Goal: Information Seeking & Learning: Learn about a topic

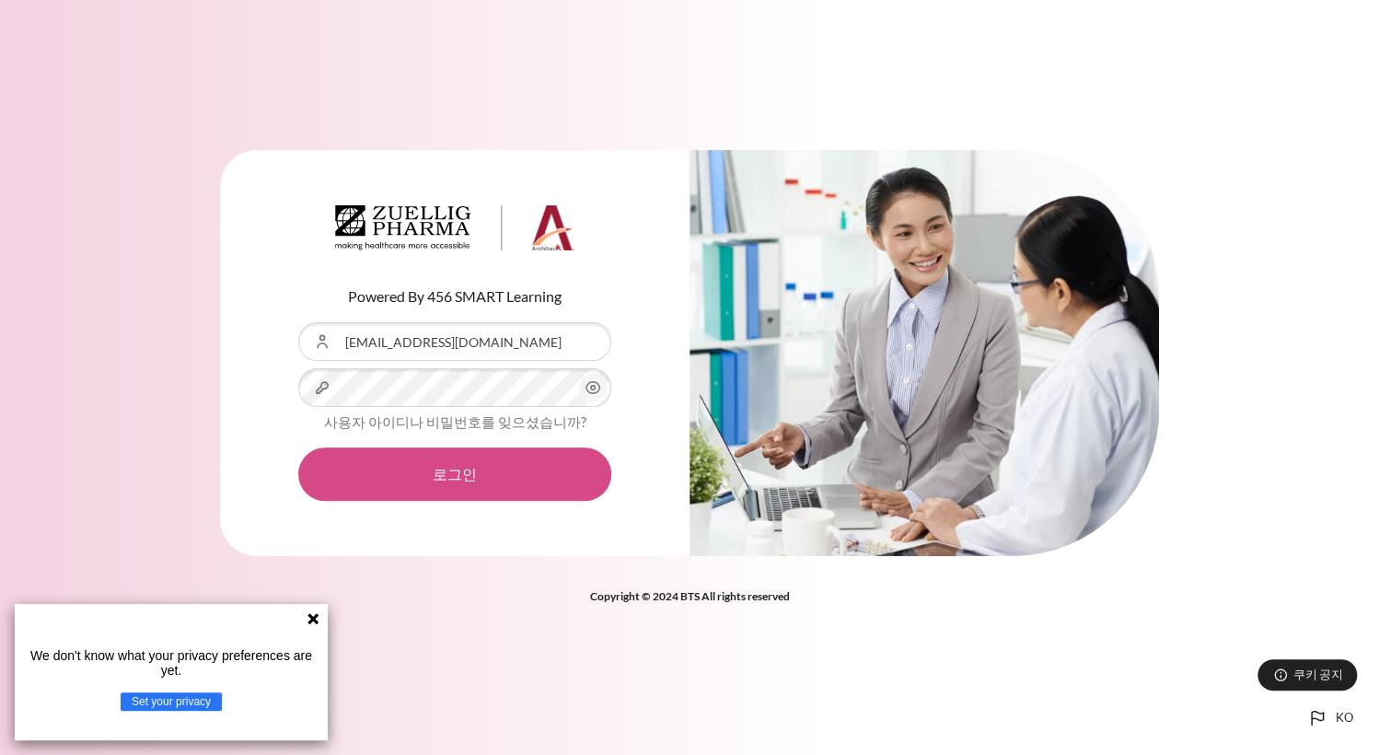
click at [428, 478] on button "로그인" at bounding box center [454, 473] width 313 height 53
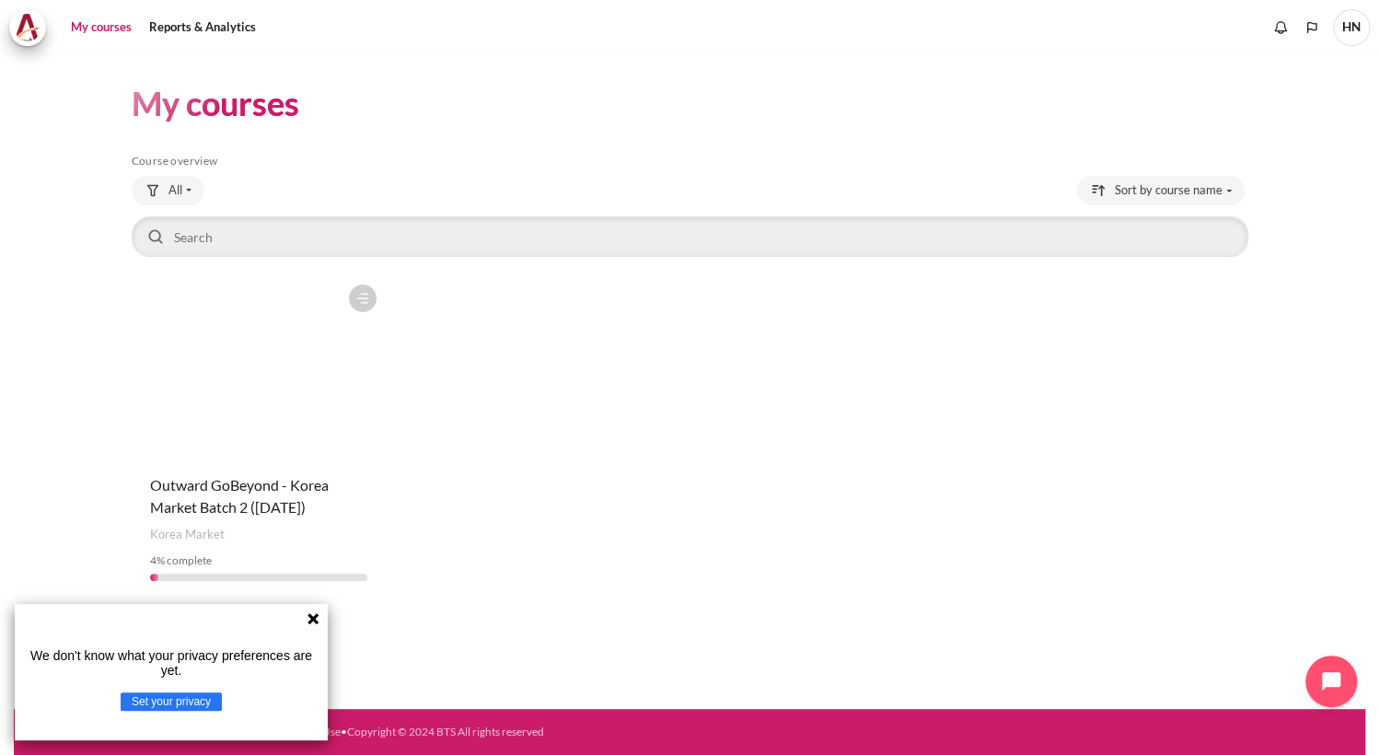
click at [307, 624] on icon at bounding box center [313, 618] width 15 height 15
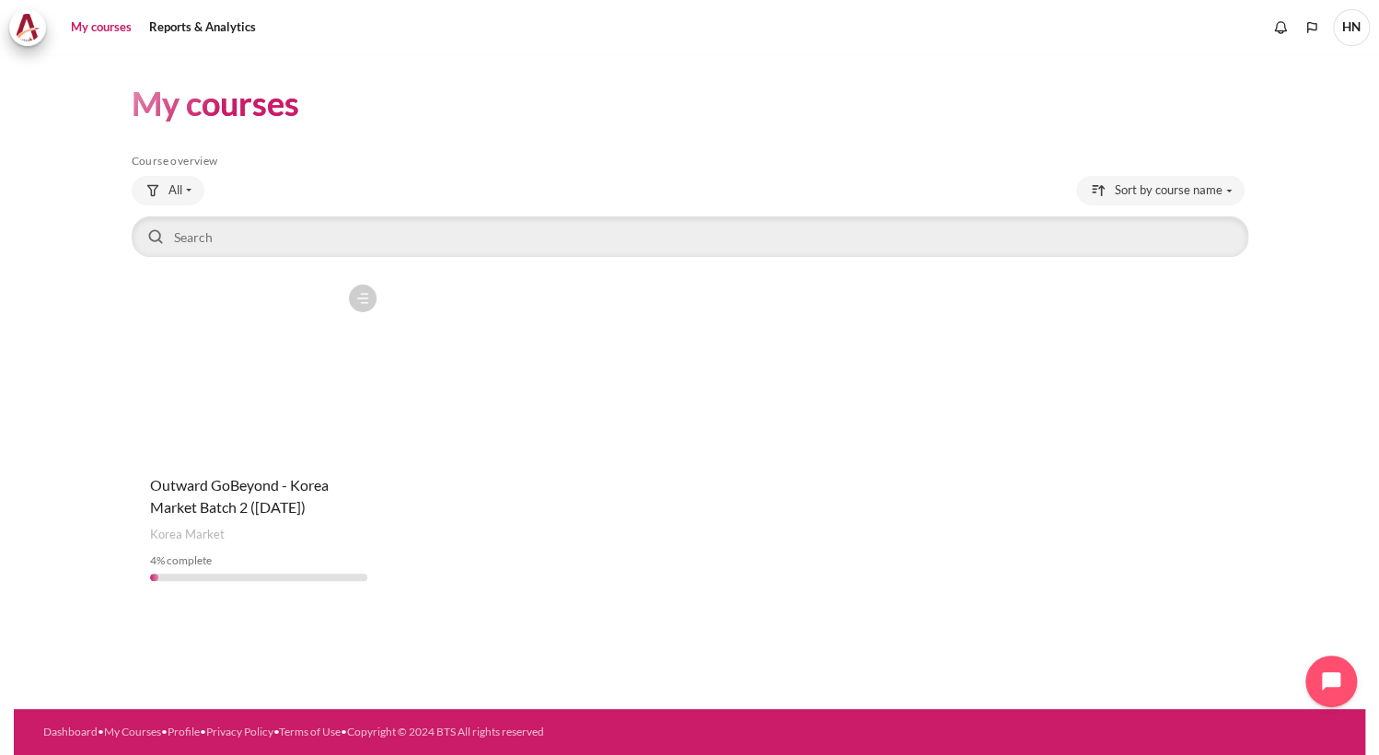
click at [102, 28] on link "My courses" at bounding box center [101, 27] width 74 height 37
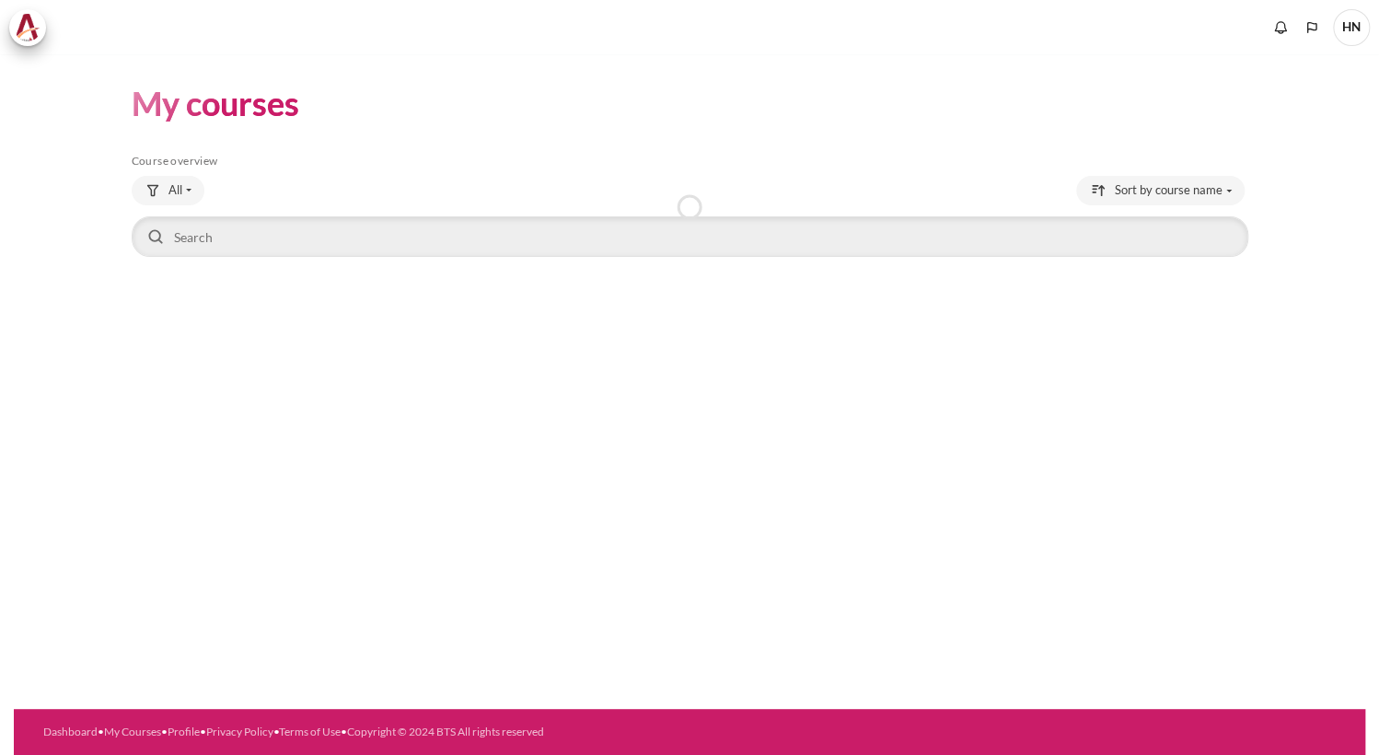
click at [501, 485] on div "My courses Skip Course overview Course overview All" at bounding box center [689, 381] width 1351 height 654
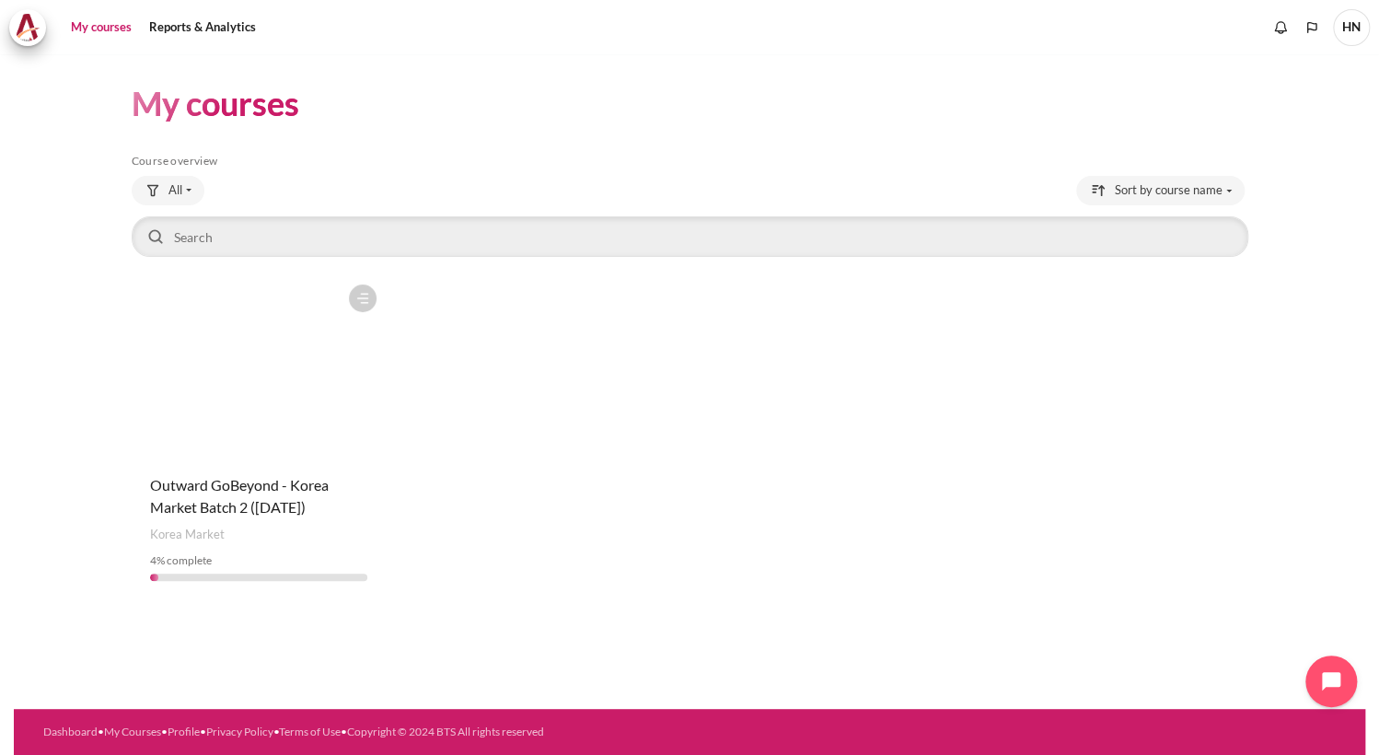
click at [283, 330] on figure "Content" at bounding box center [259, 367] width 254 height 184
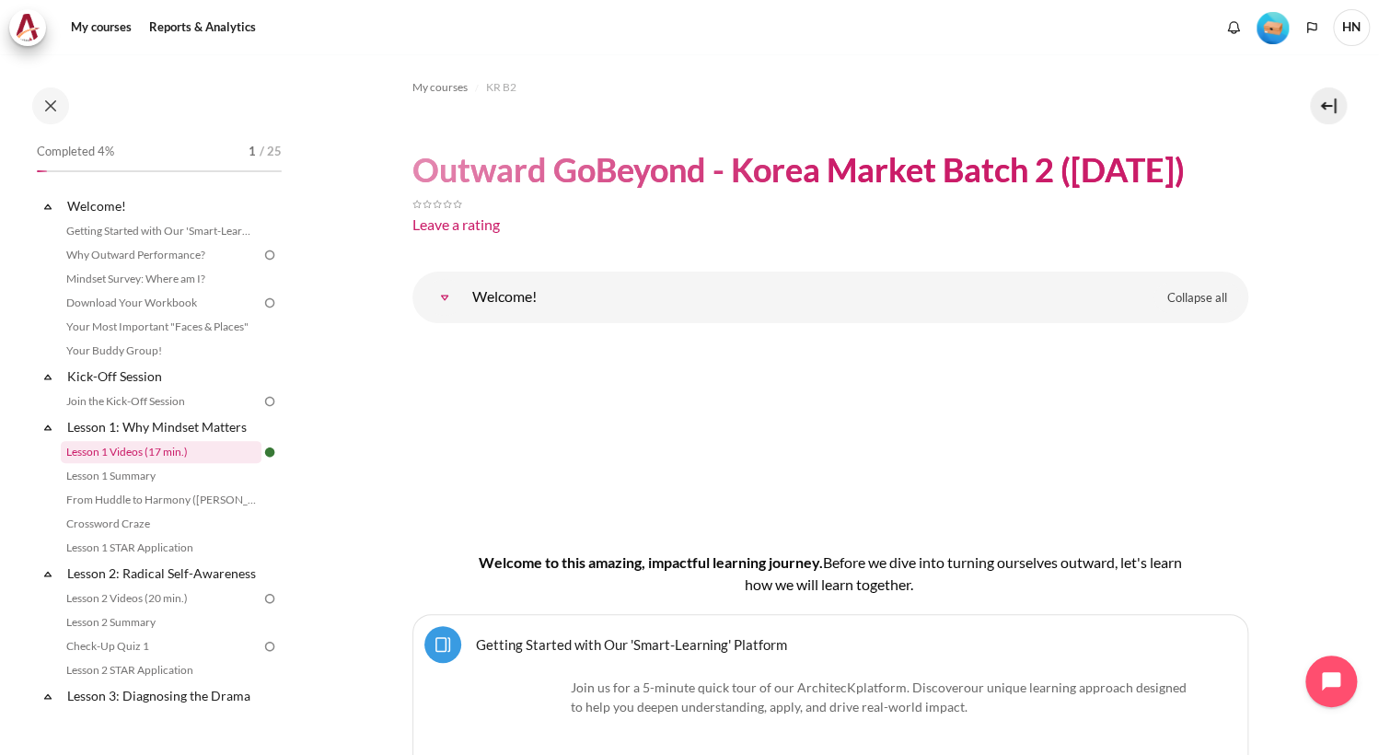
click at [144, 450] on link "Lesson 1 Videos (17 min.)" at bounding box center [161, 452] width 201 height 22
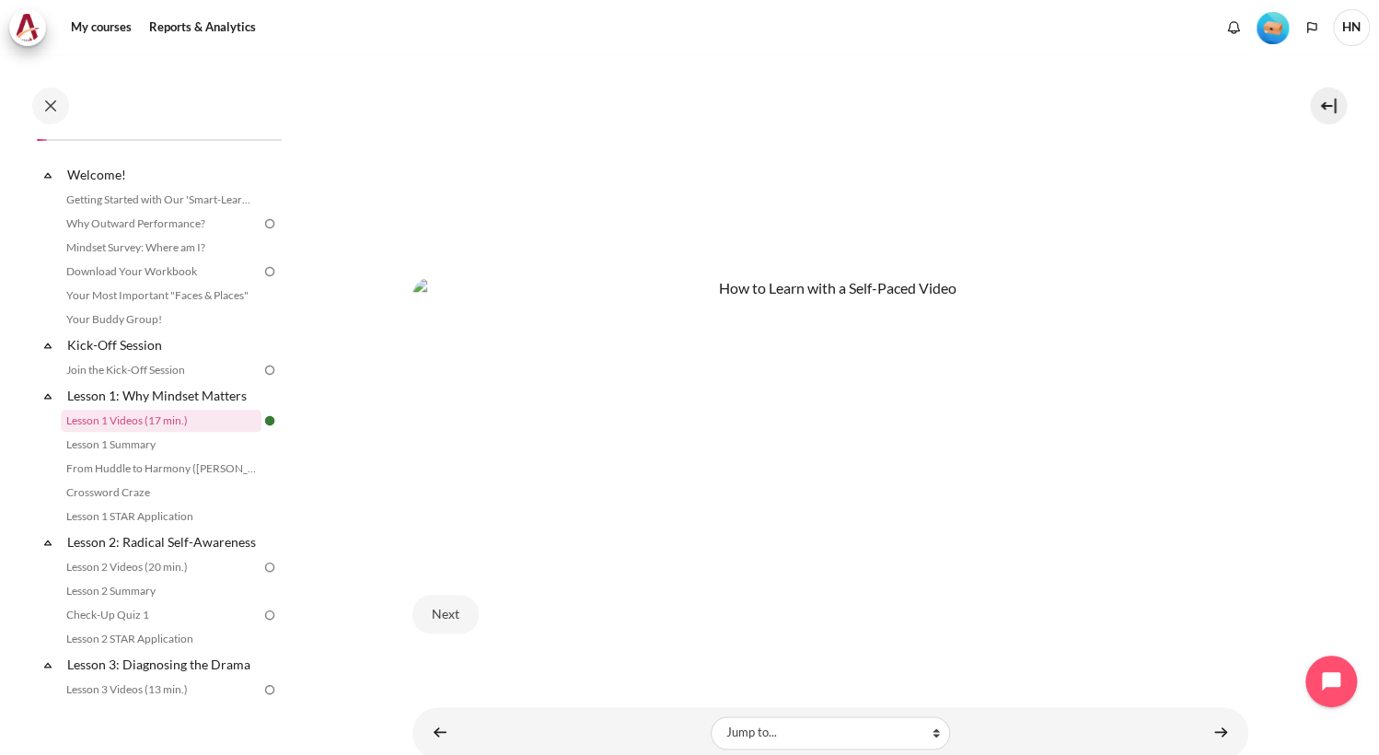
scroll to position [819, 0]
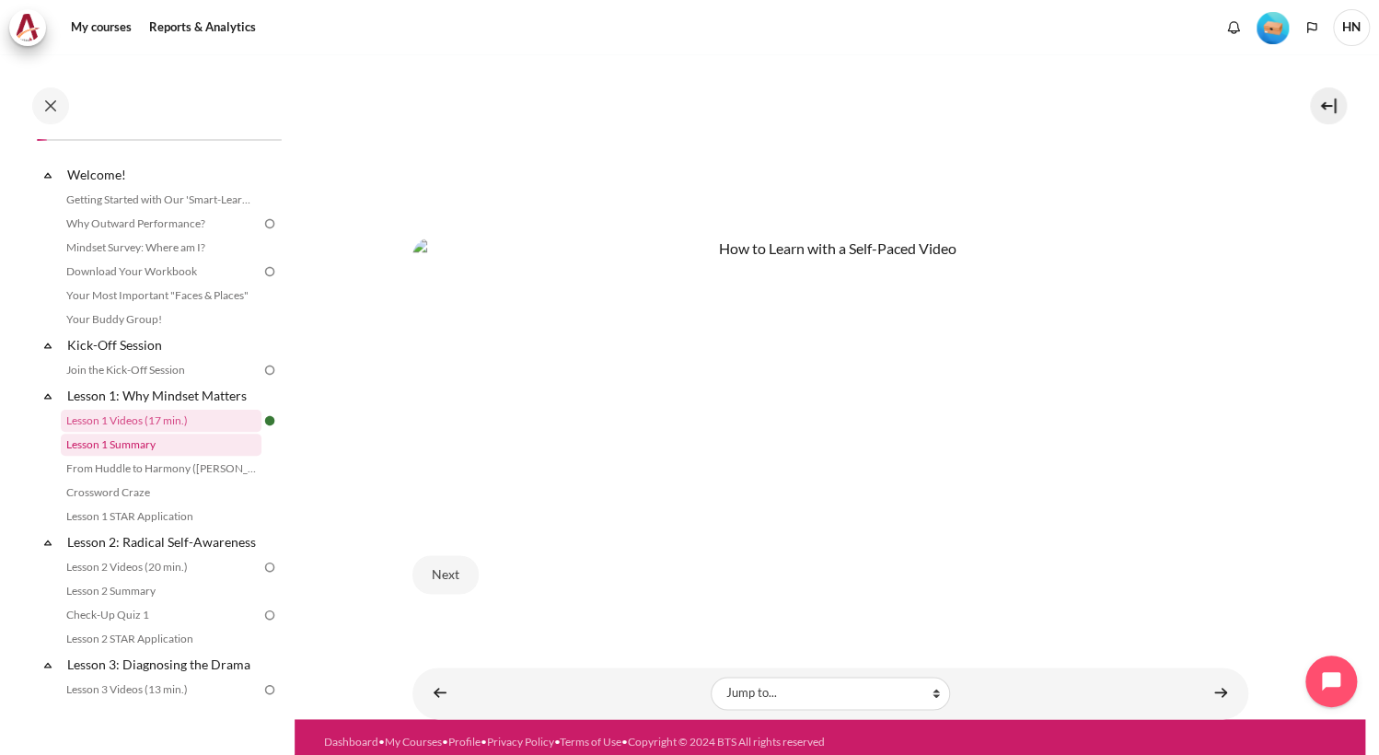
click at [131, 443] on link "Lesson 1 Summary" at bounding box center [161, 445] width 201 height 22
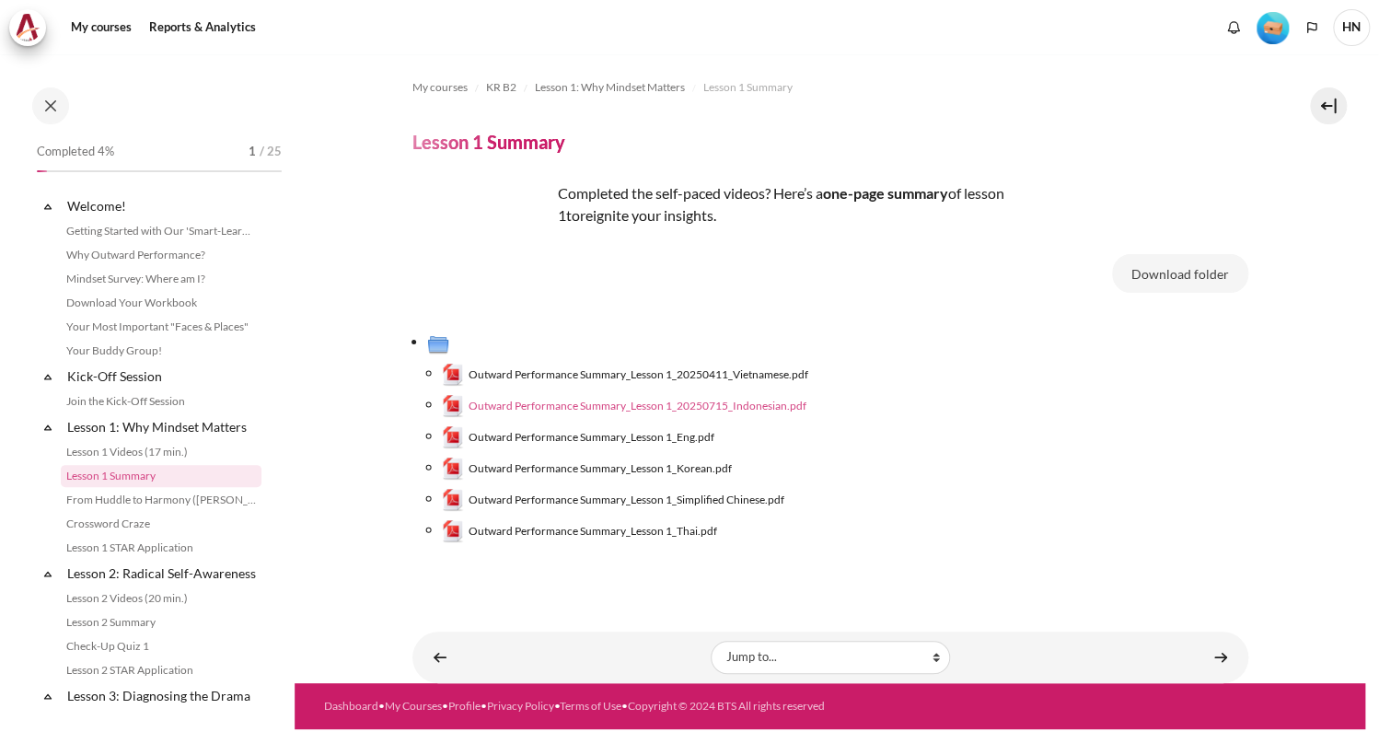
scroll to position [55, 0]
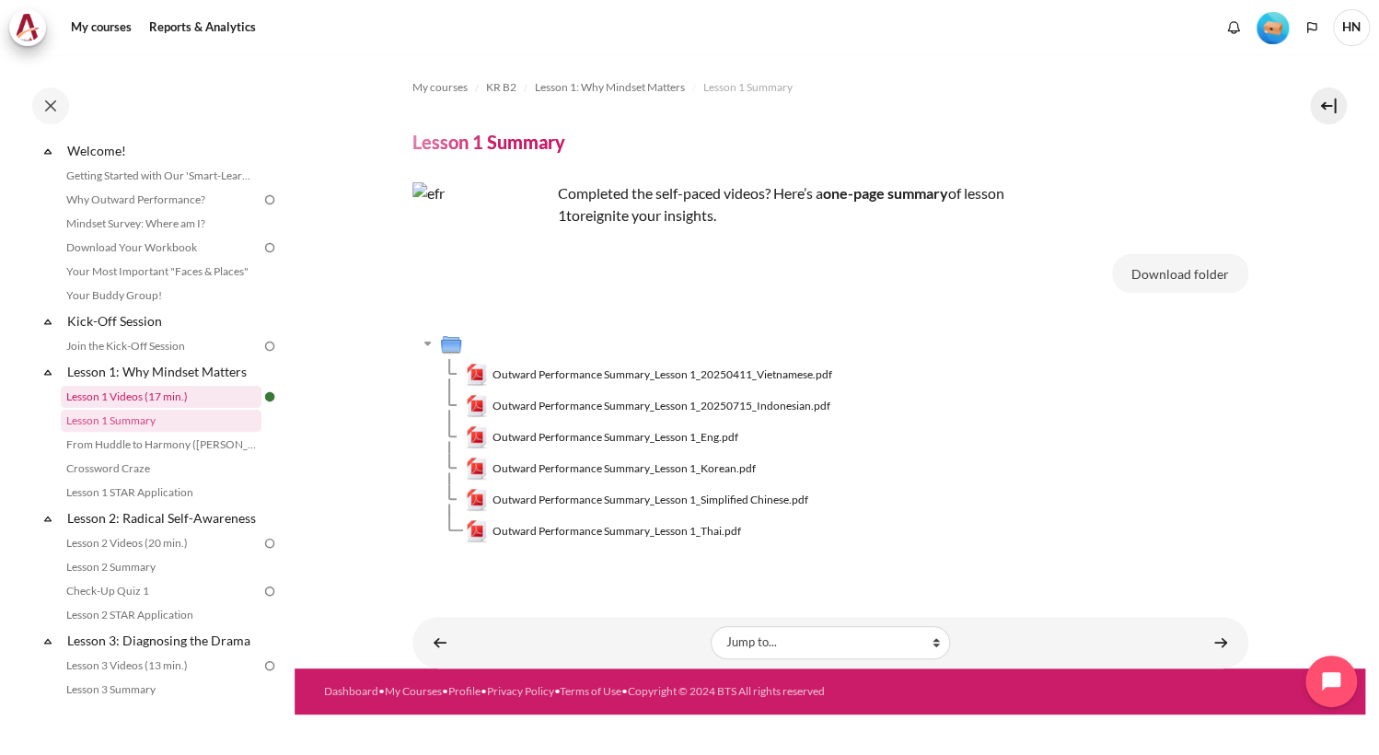
click at [197, 404] on link "Lesson 1 Videos (17 min.)" at bounding box center [161, 397] width 201 height 22
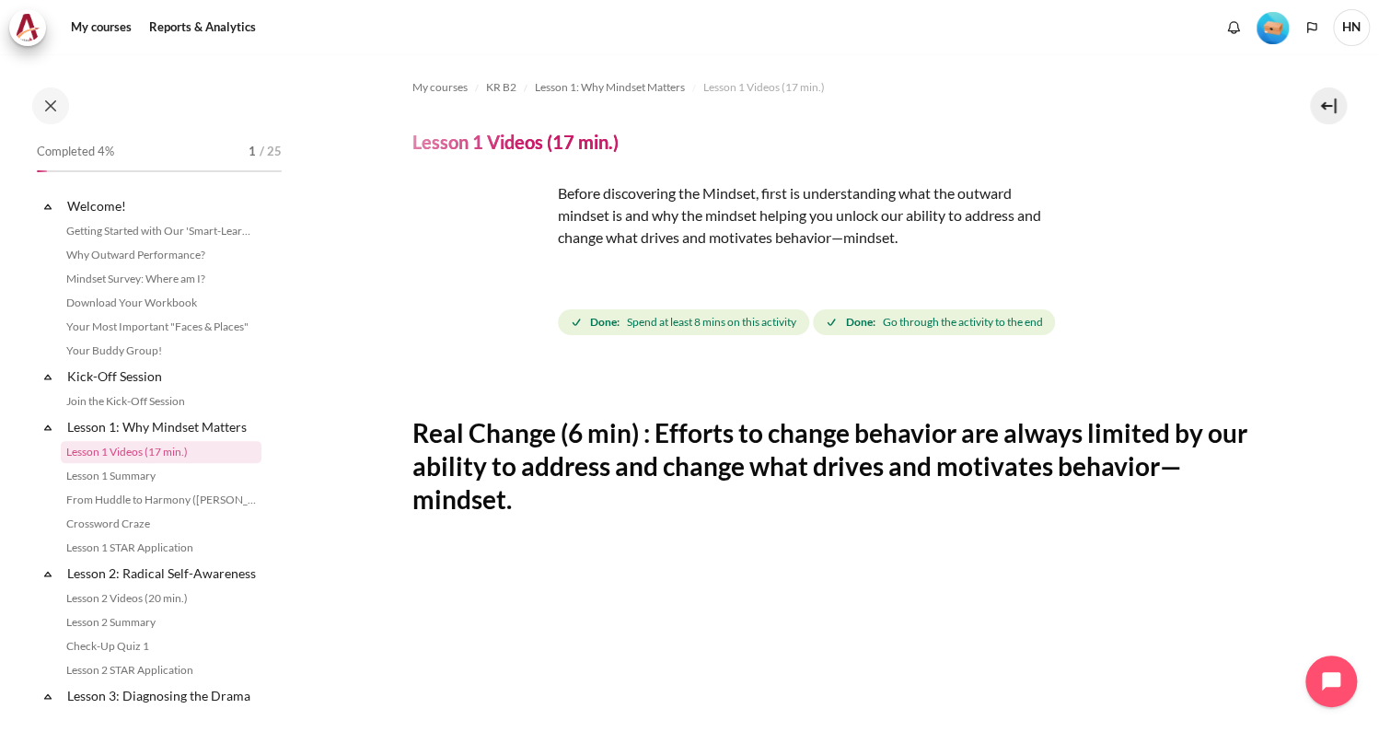
scroll to position [31, 0]
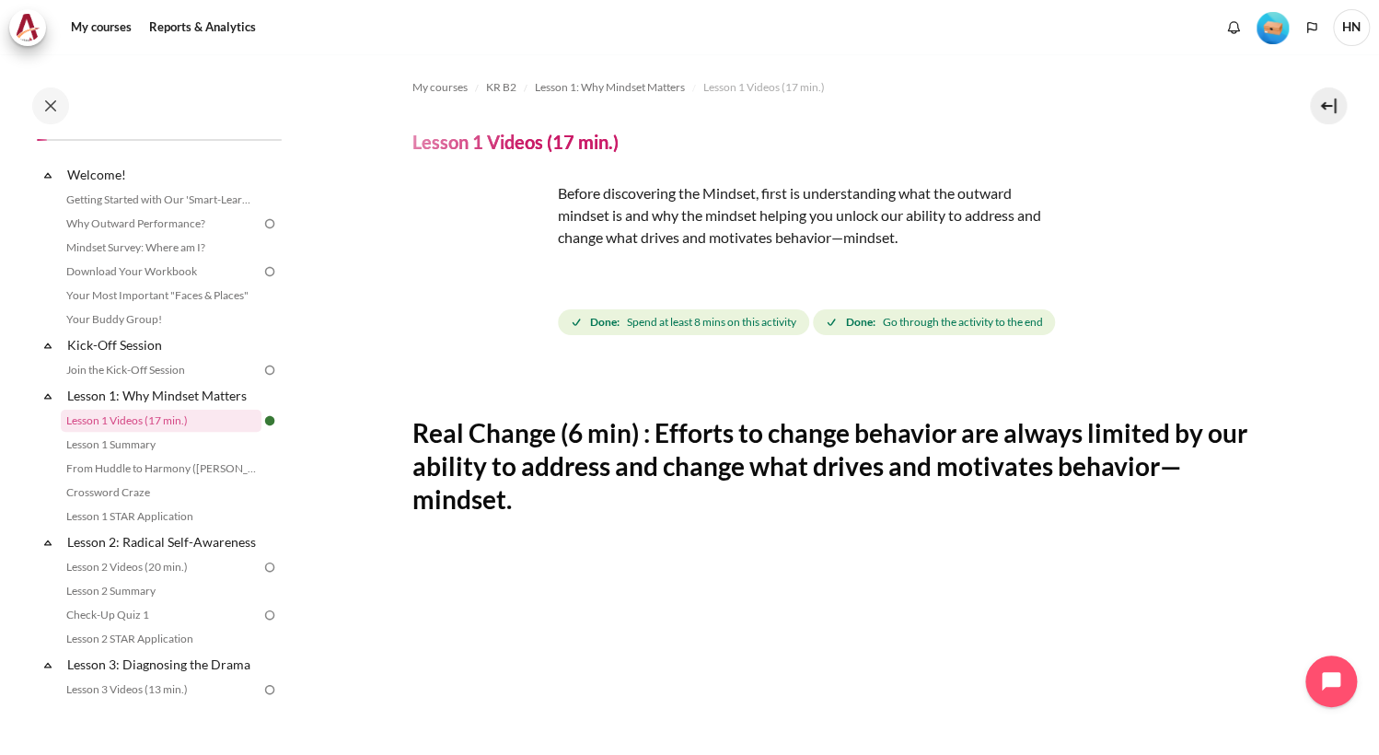
click at [671, 330] on span "Done: Spend at least 8 mins on this activity" at bounding box center [683, 322] width 251 height 26
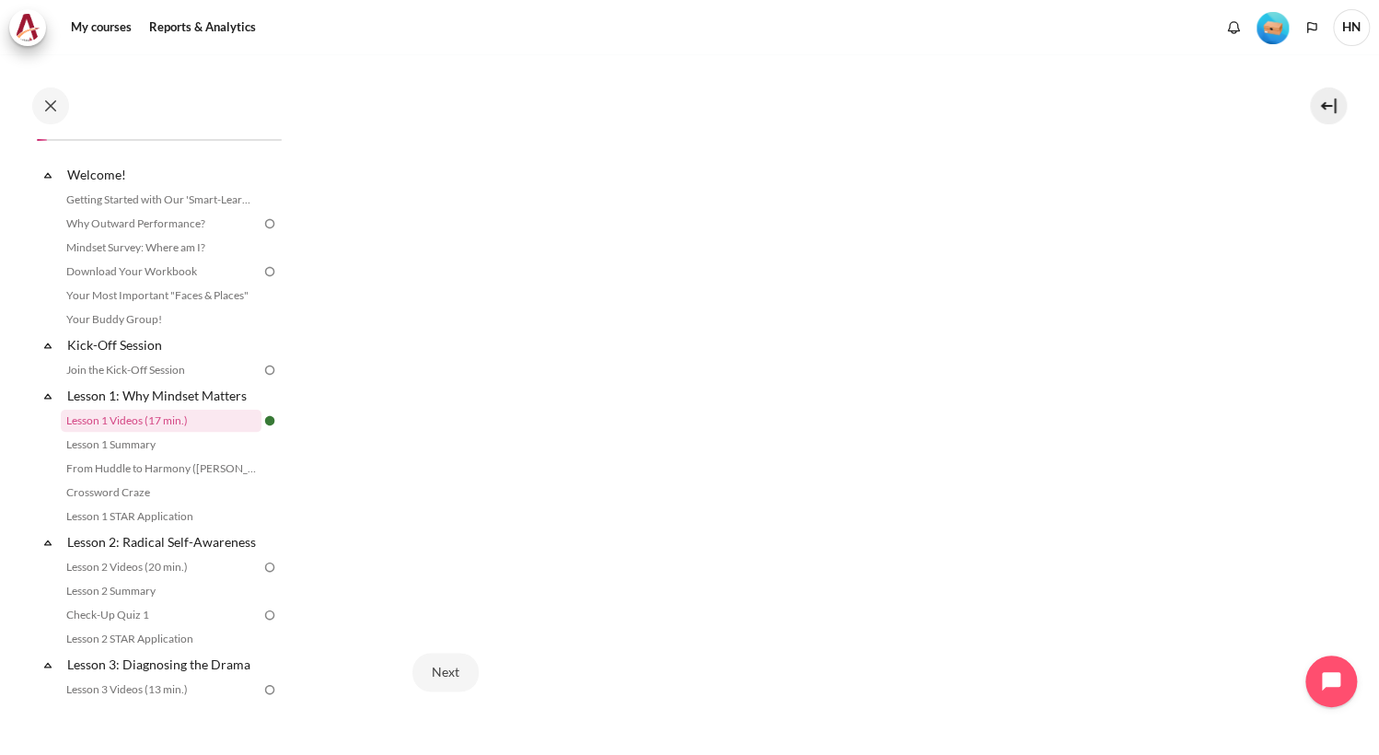
scroll to position [819, 0]
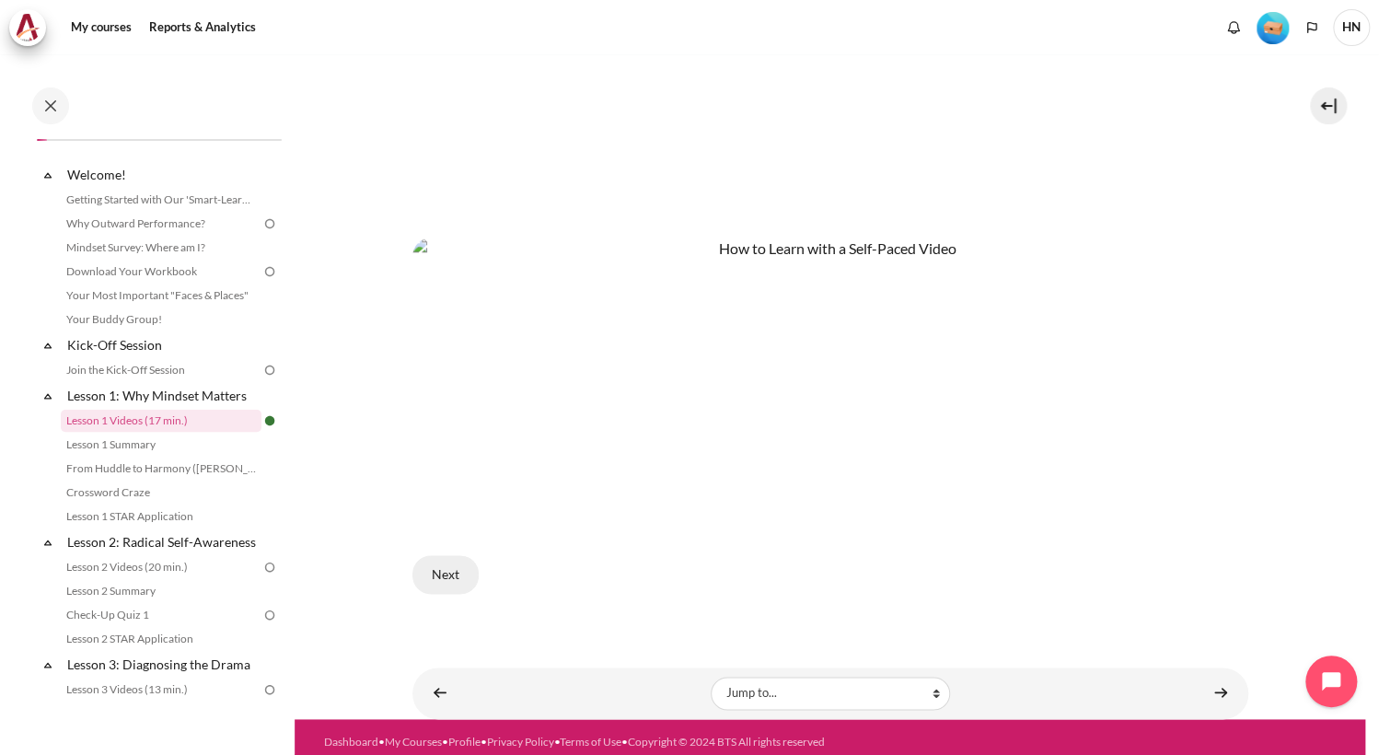
click at [454, 564] on button "Next" at bounding box center [445, 574] width 66 height 39
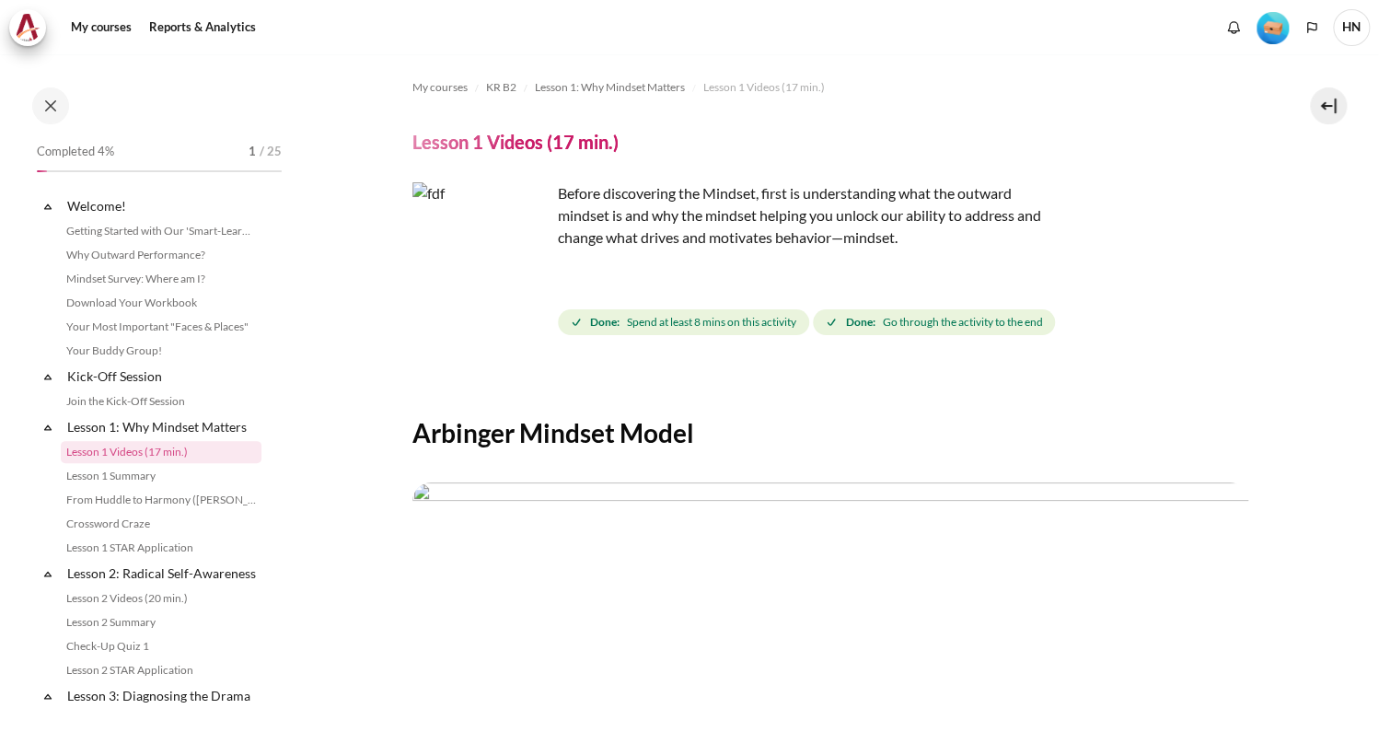
scroll to position [31, 0]
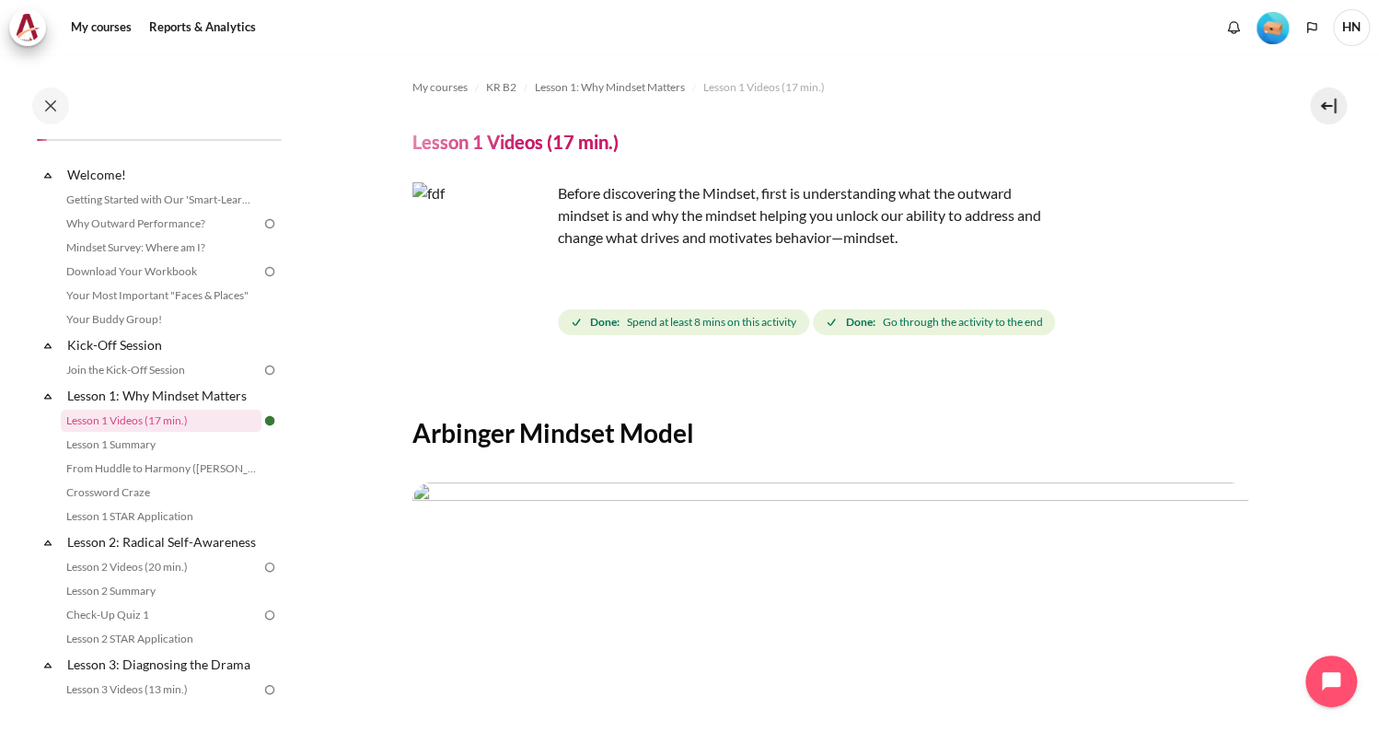
click at [454, 564] on img "Content" at bounding box center [830, 717] width 836 height 470
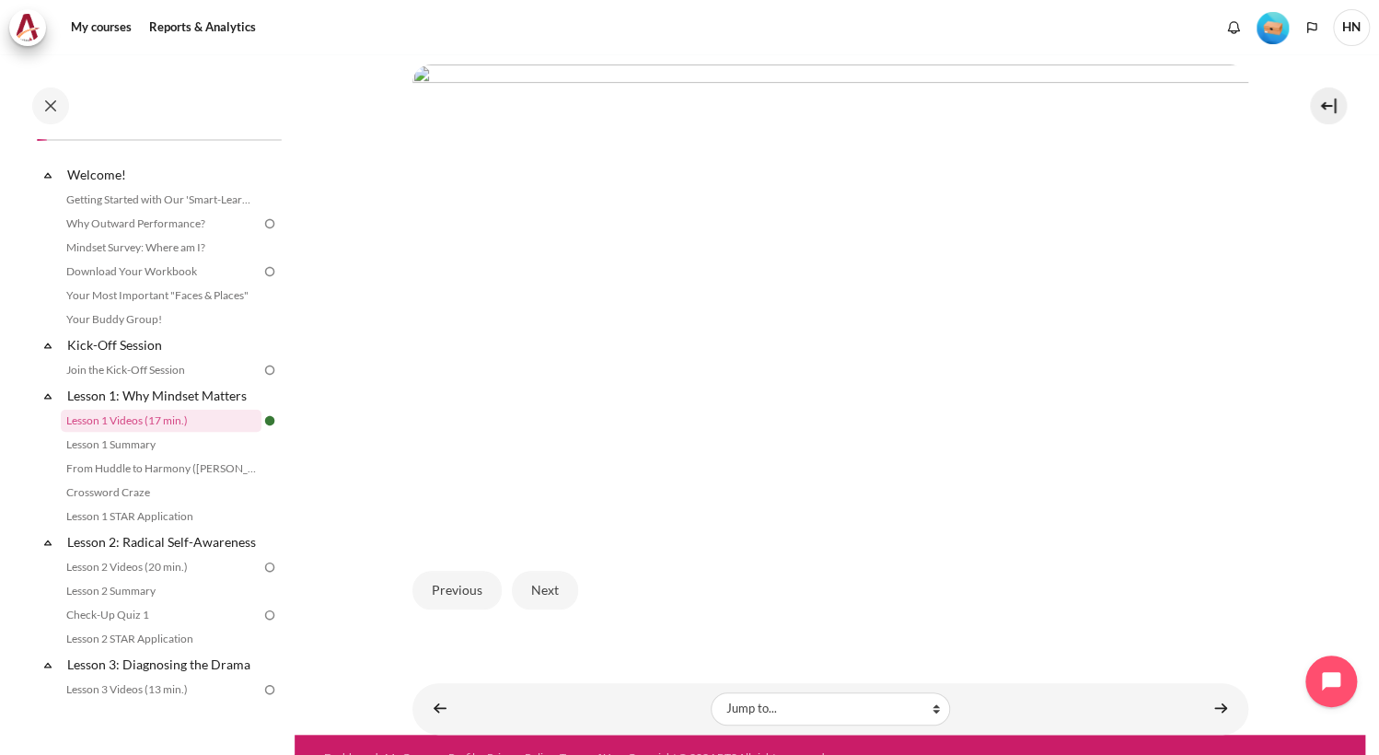
scroll to position [437, 0]
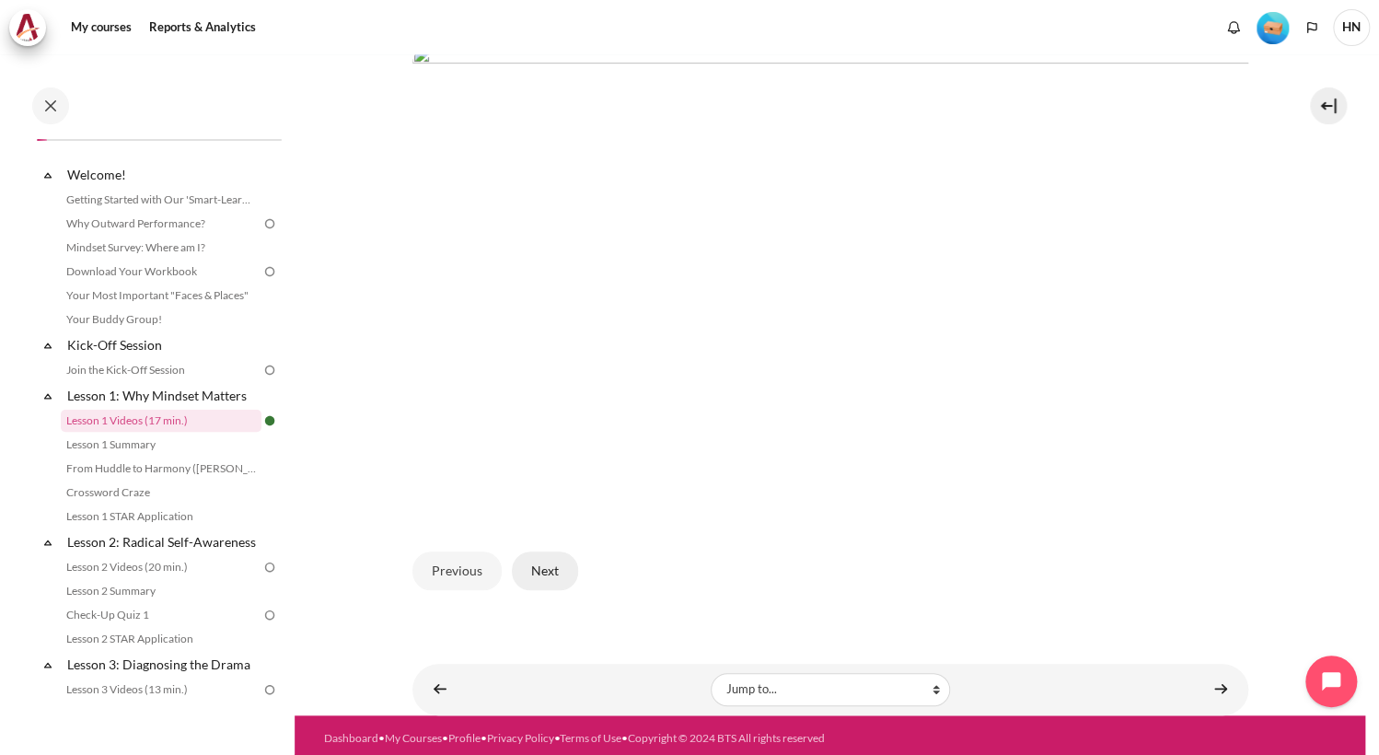
click at [542, 576] on button "Next" at bounding box center [545, 570] width 66 height 39
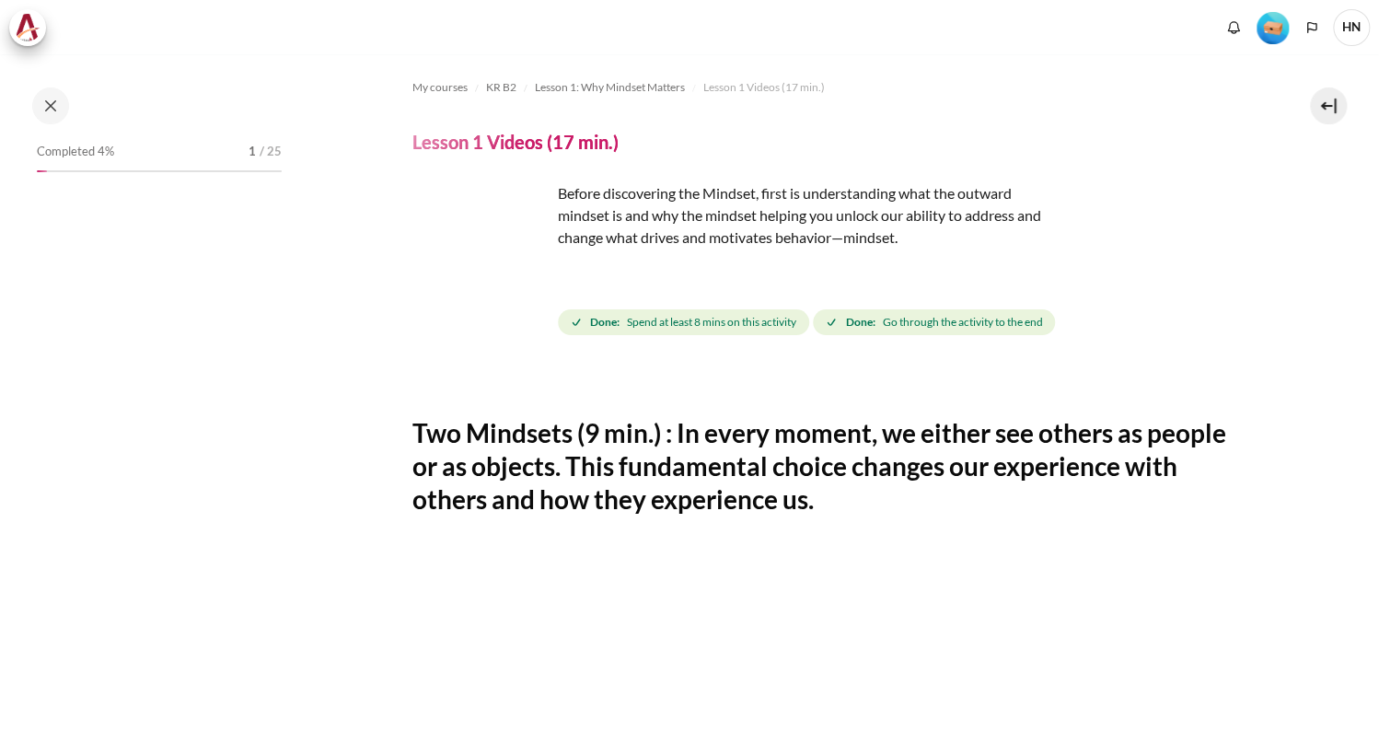
scroll to position [31, 0]
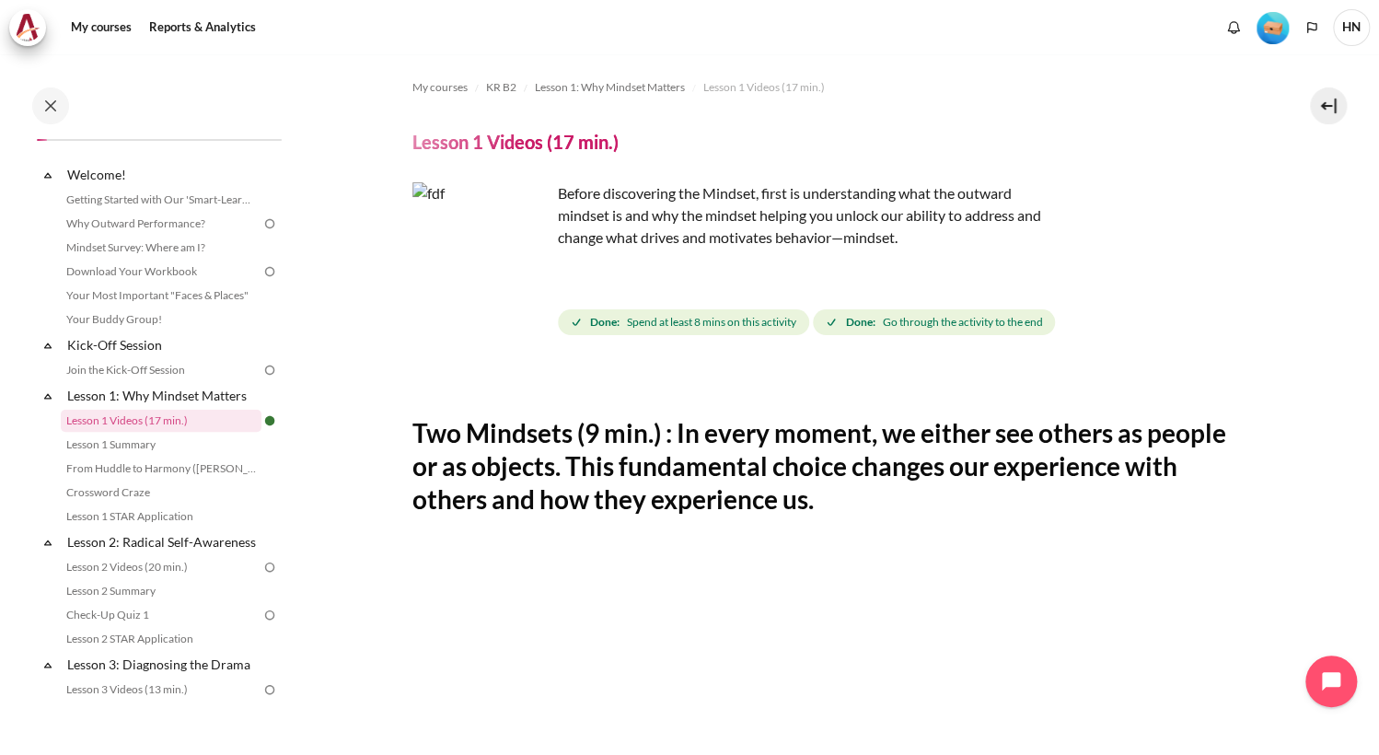
click at [1244, 471] on section "My courses KR B2 Lesson 1: Why Mindset Matters Lesson 1 Videos (17 min.) Lesson…" at bounding box center [830, 726] width 1070 height 1345
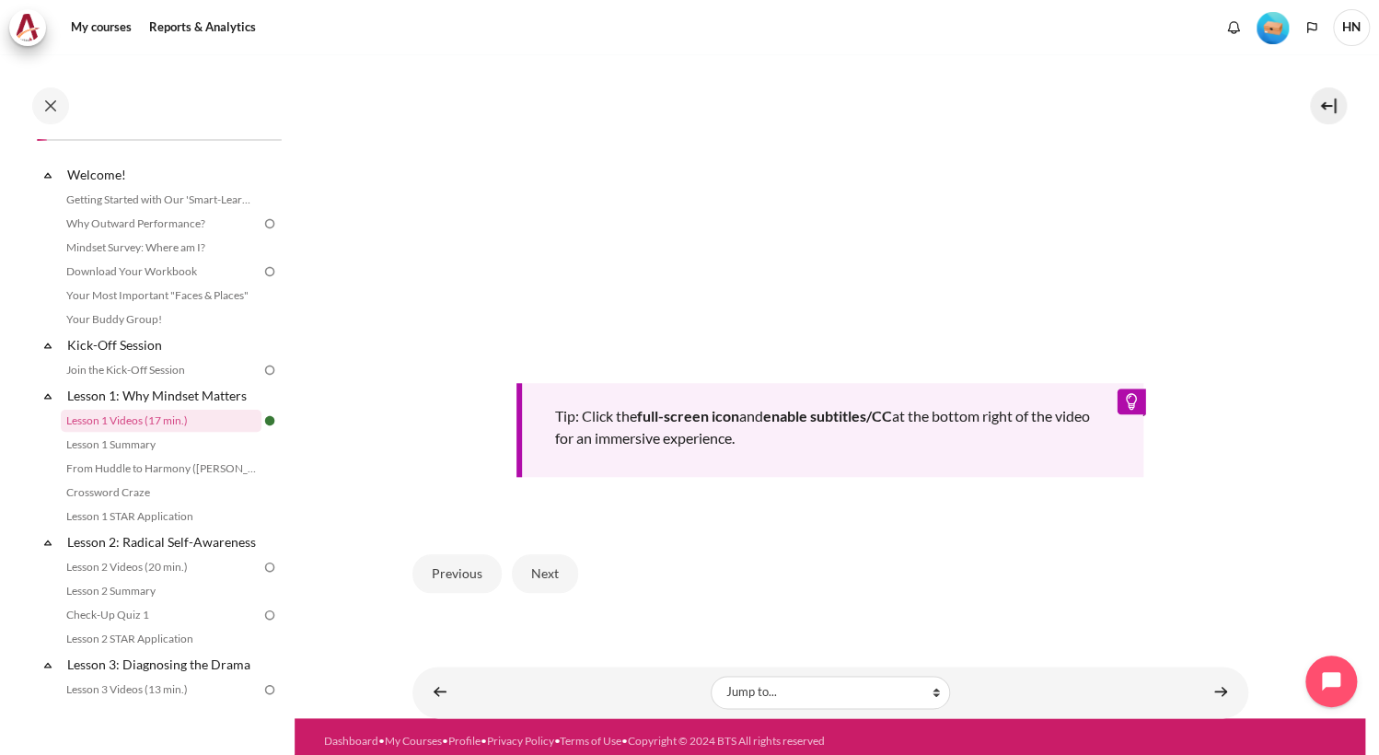
scroll to position [684, 0]
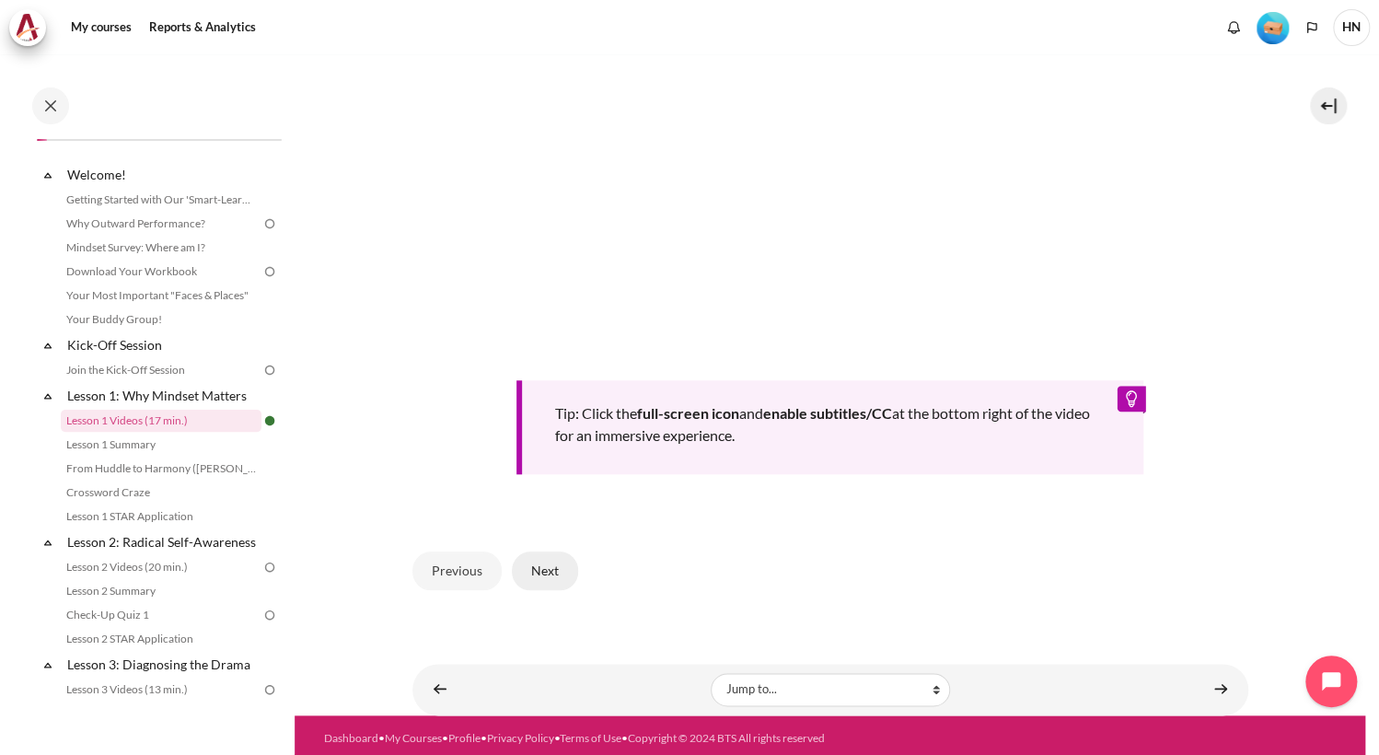
click at [545, 559] on button "Next" at bounding box center [545, 570] width 66 height 39
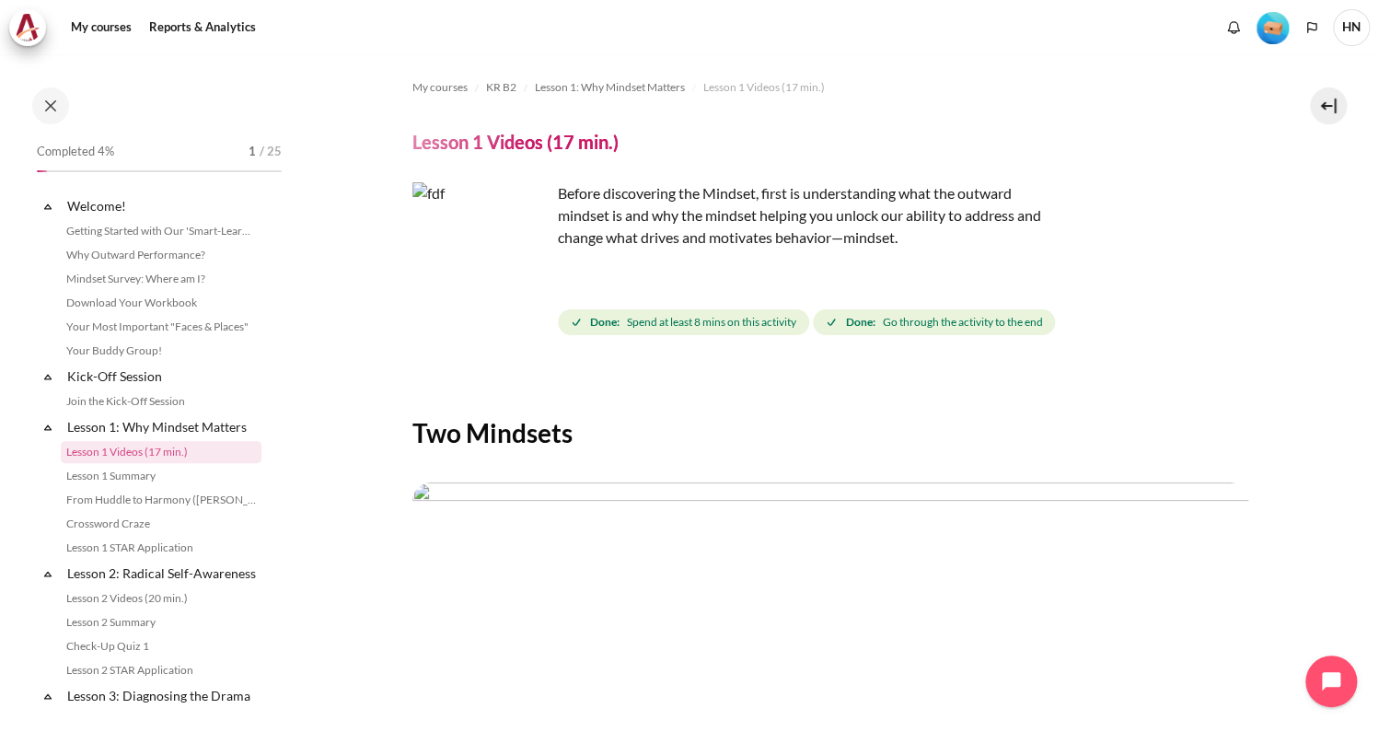
scroll to position [31, 0]
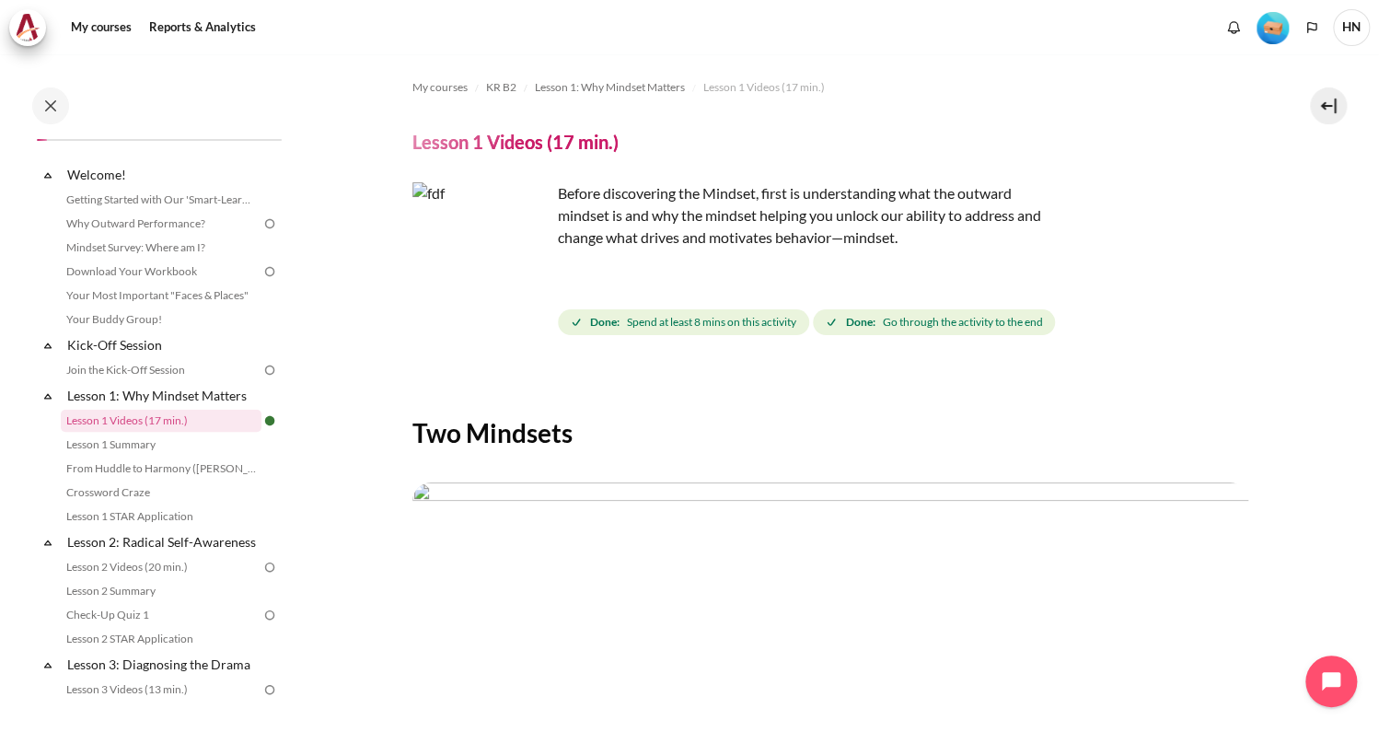
click at [652, 397] on div "Two Mindsets Previous End of lesson" at bounding box center [830, 705] width 836 height 679
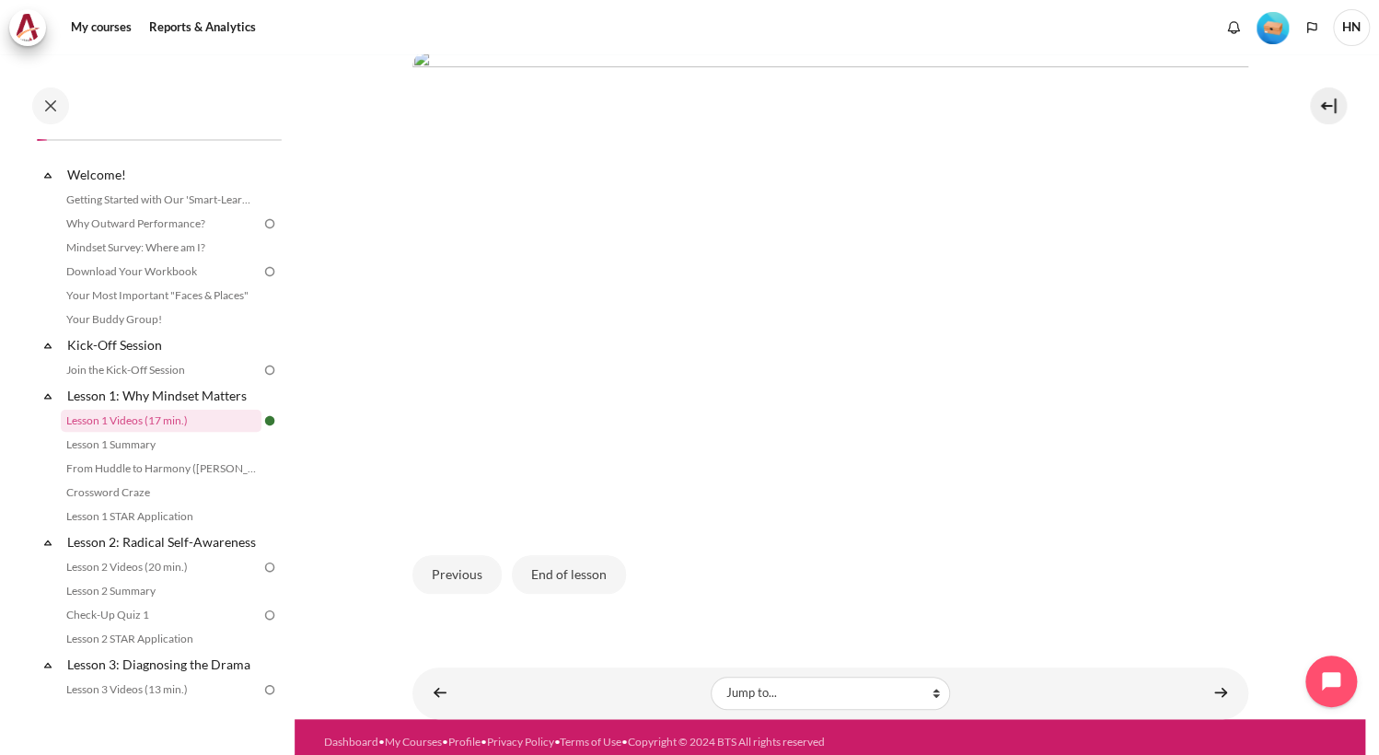
scroll to position [437, 0]
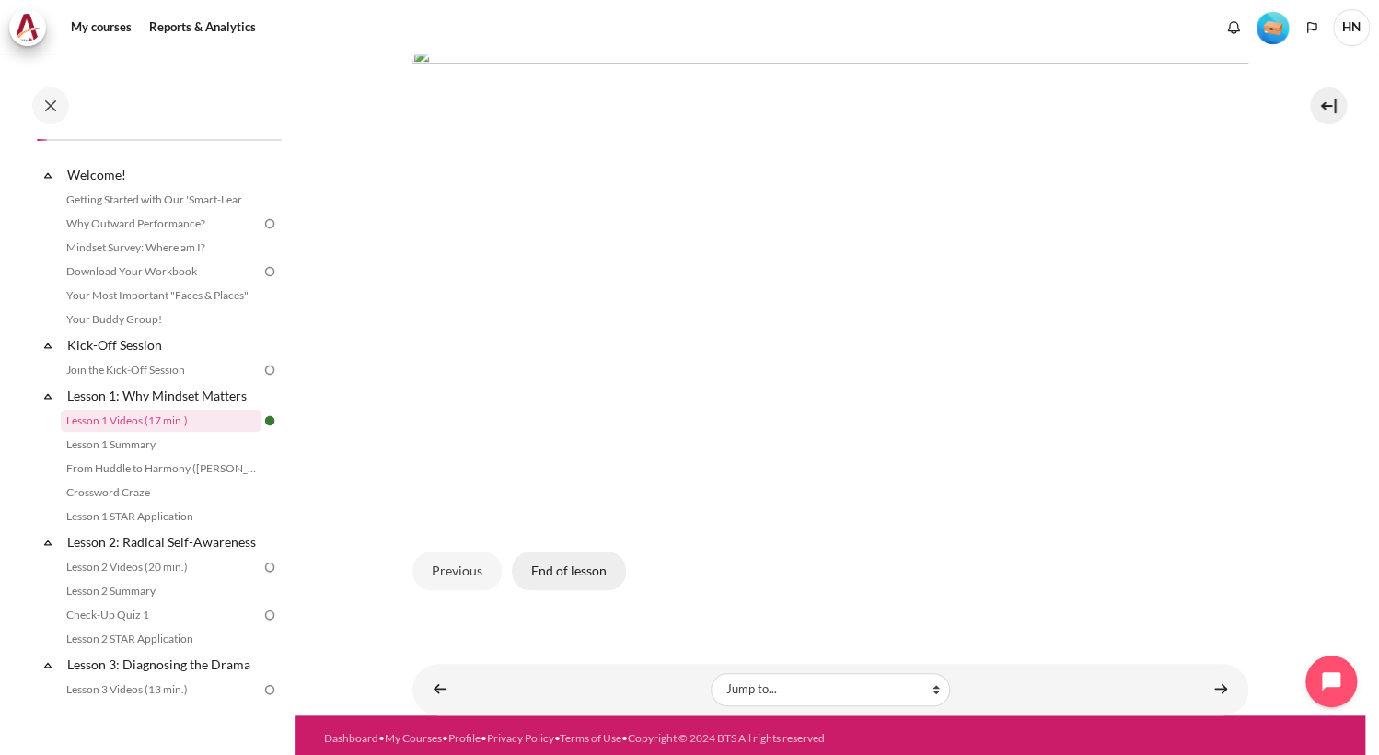
click at [560, 573] on button "End of lesson" at bounding box center [569, 570] width 114 height 39
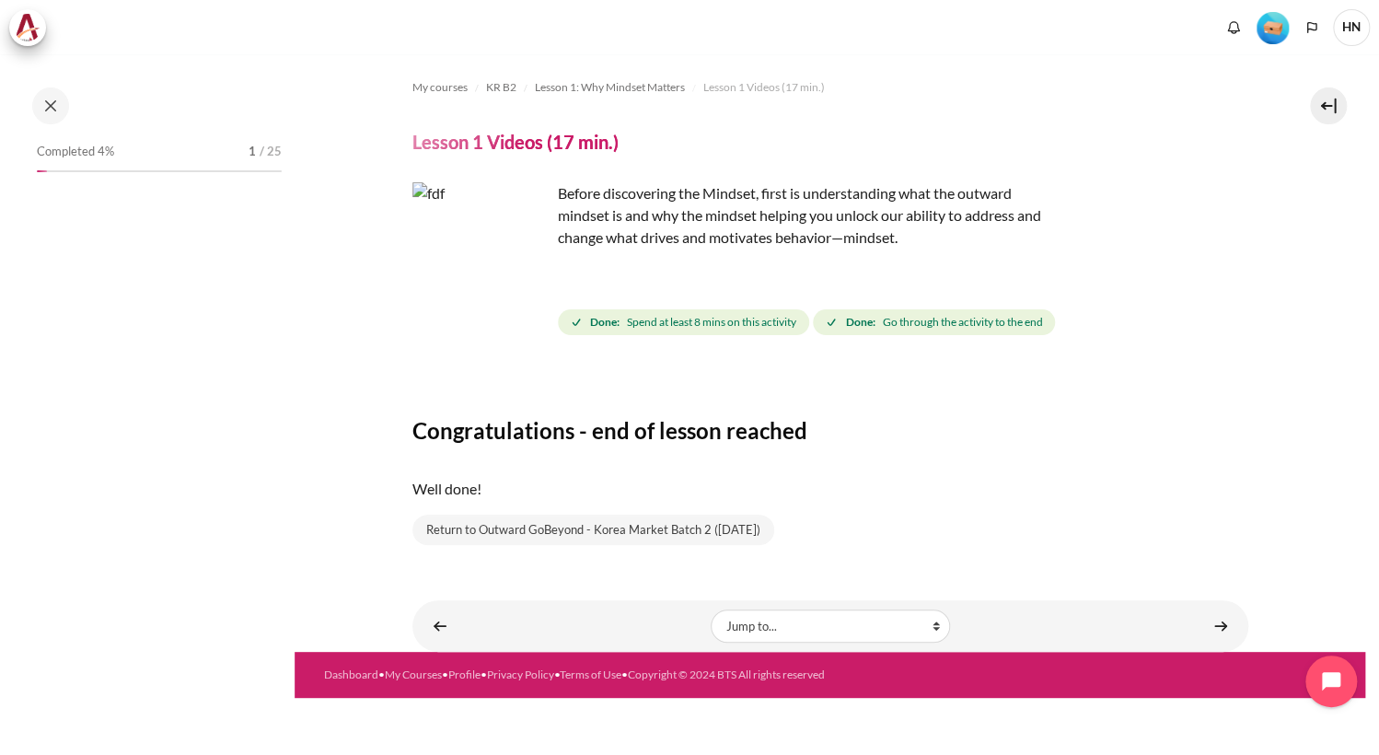
scroll to position [31, 0]
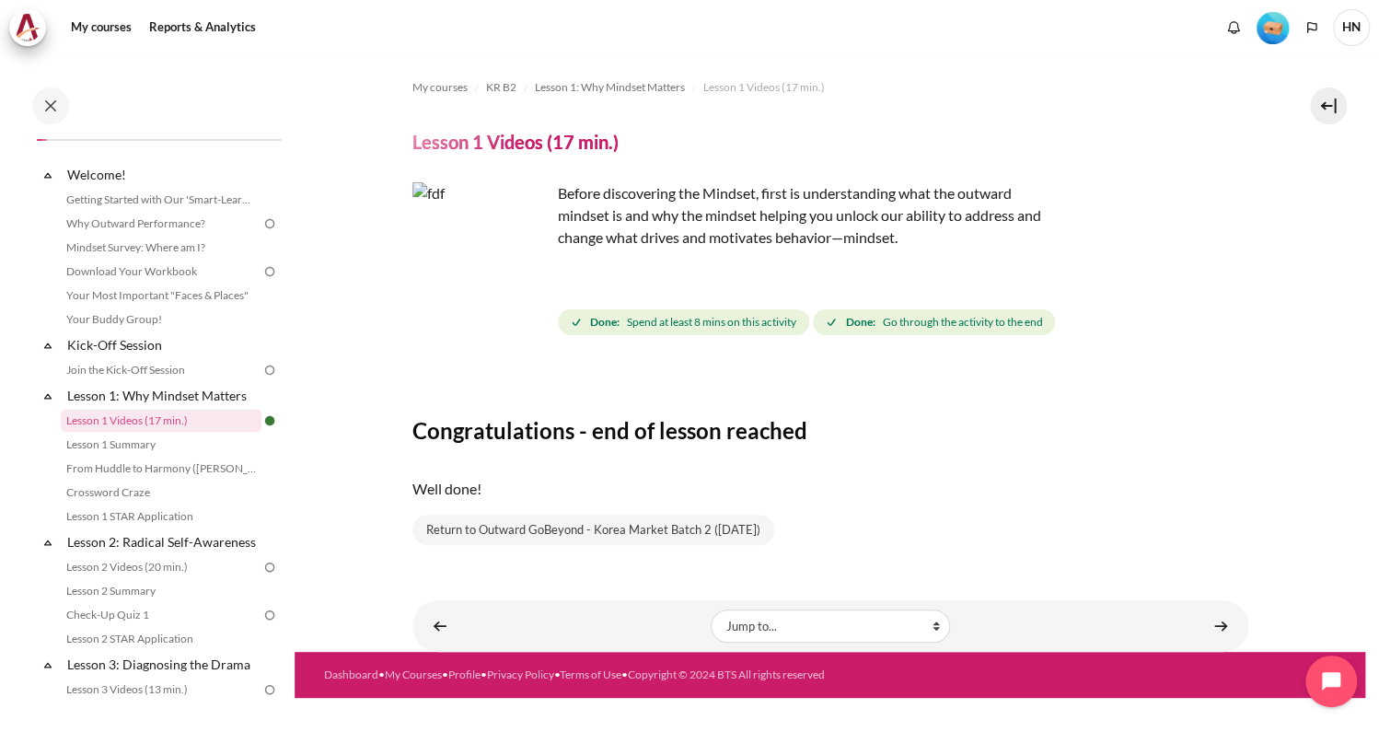
click at [626, 484] on p "Well done!" at bounding box center [830, 489] width 836 height 22
click at [1216, 626] on link "Content" at bounding box center [1220, 625] width 37 height 36
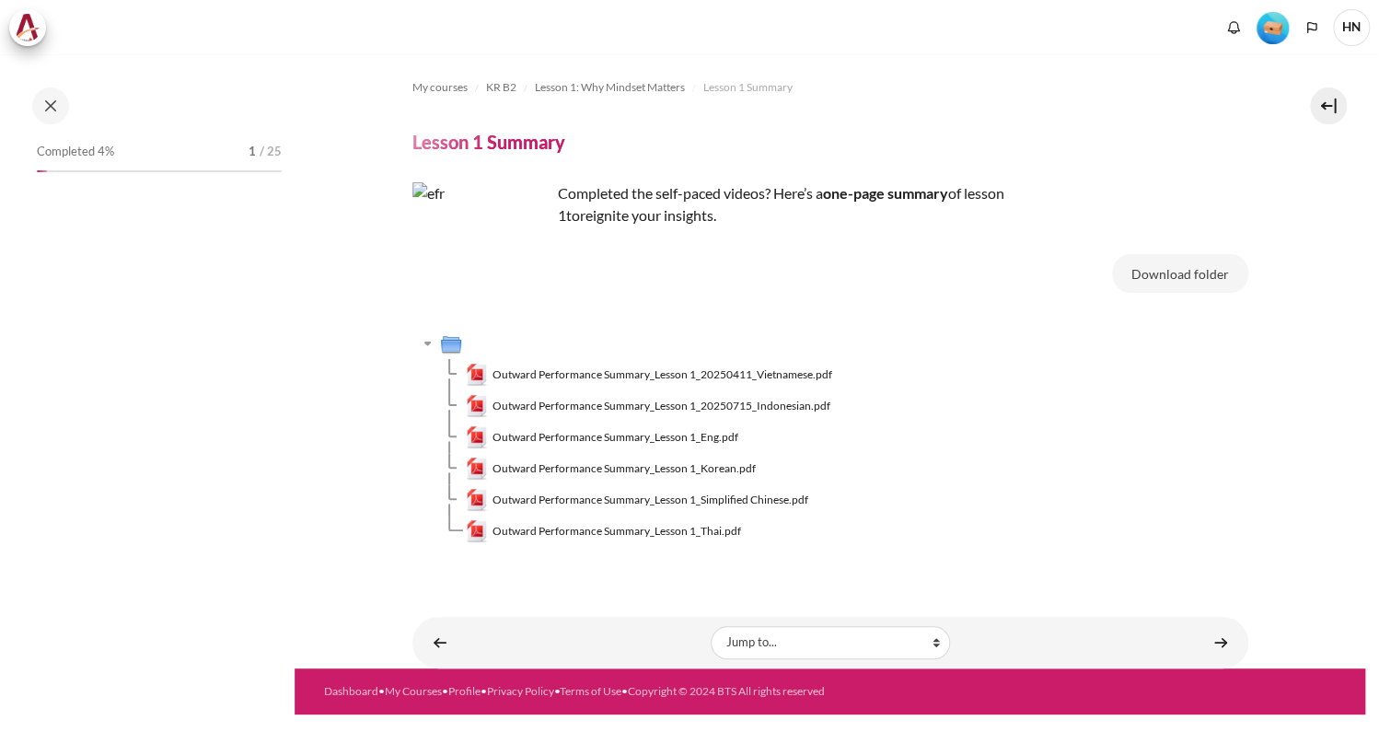
scroll to position [55, 0]
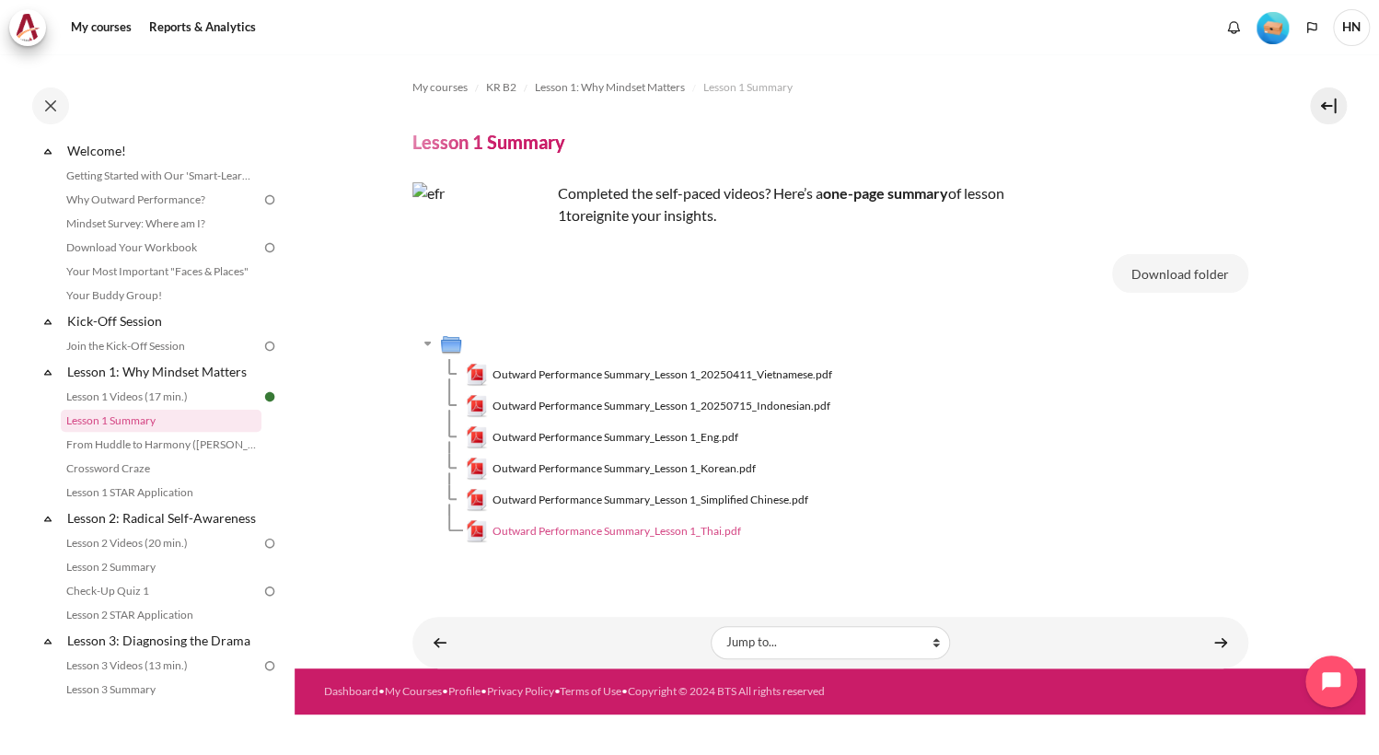
click at [666, 531] on span "Outward Performance Summary_Lesson 1_Thai.pdf" at bounding box center [616, 531] width 249 height 17
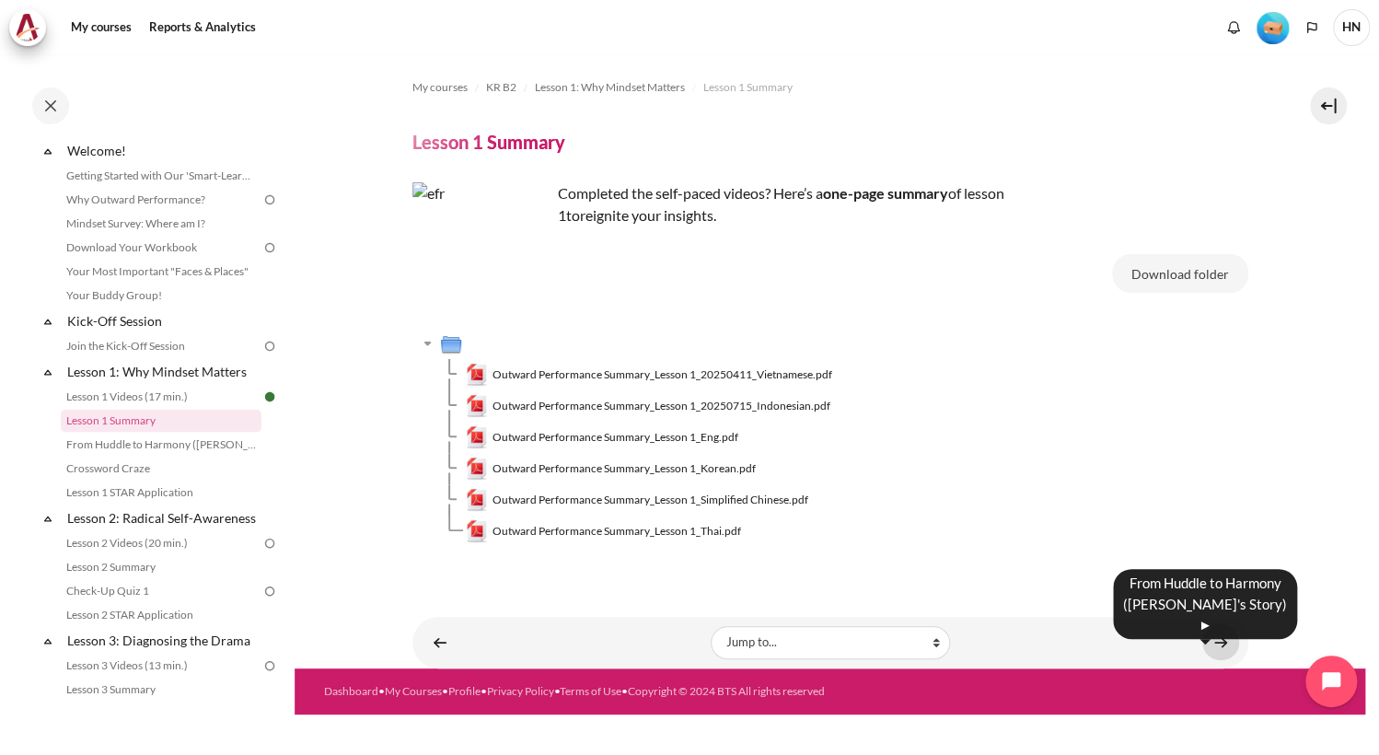
click at [1219, 645] on link "Content" at bounding box center [1220, 642] width 37 height 36
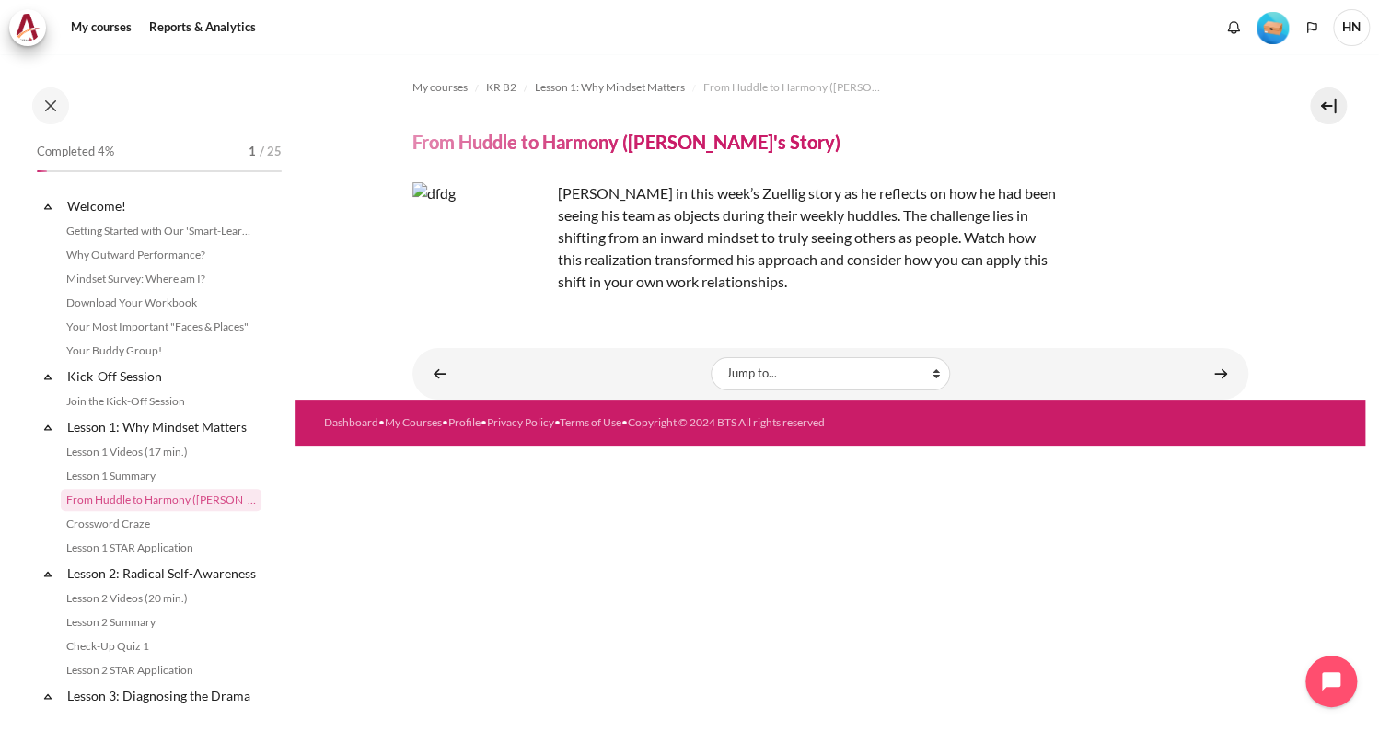
scroll to position [79, 0]
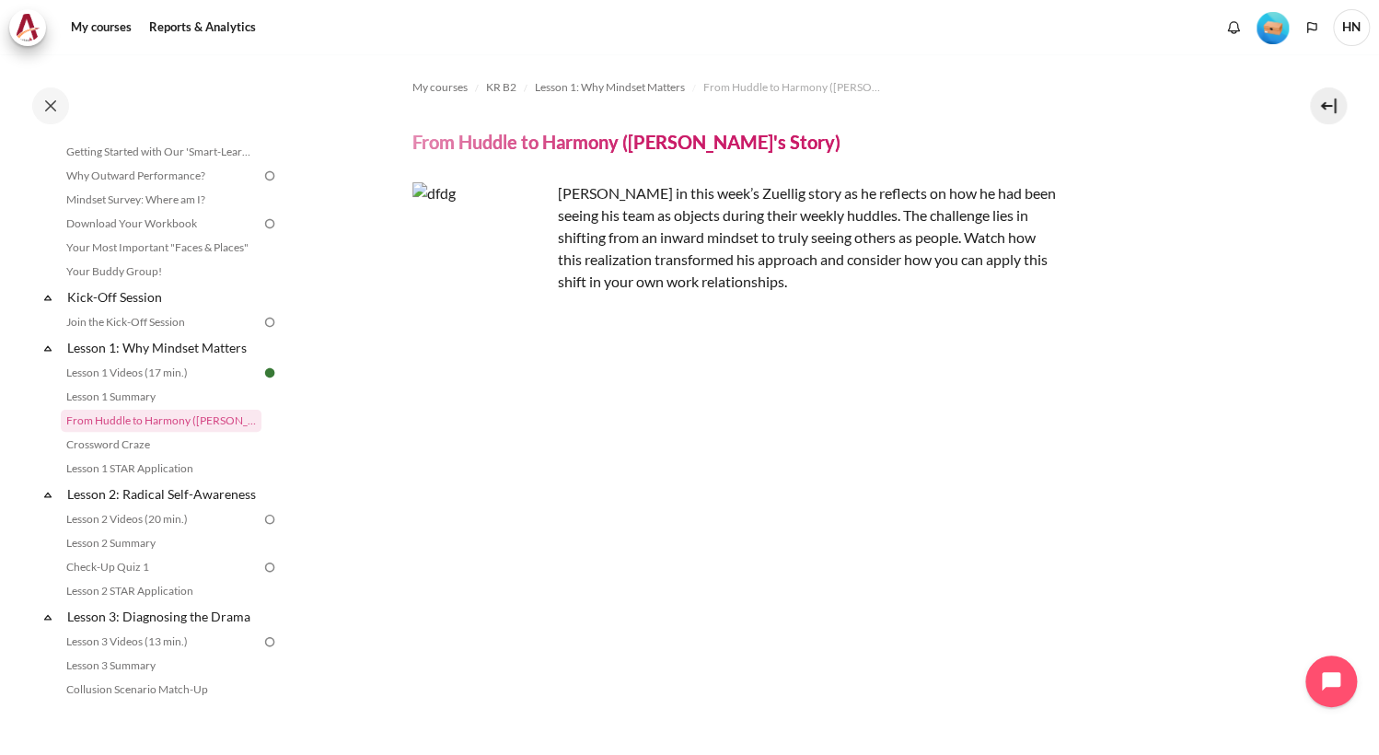
click at [1272, 540] on section "My courses KR B2 Lesson 1: Why Mindset Matters From Huddle to Harmony (Khoo Ghi…" at bounding box center [830, 467] width 1070 height 827
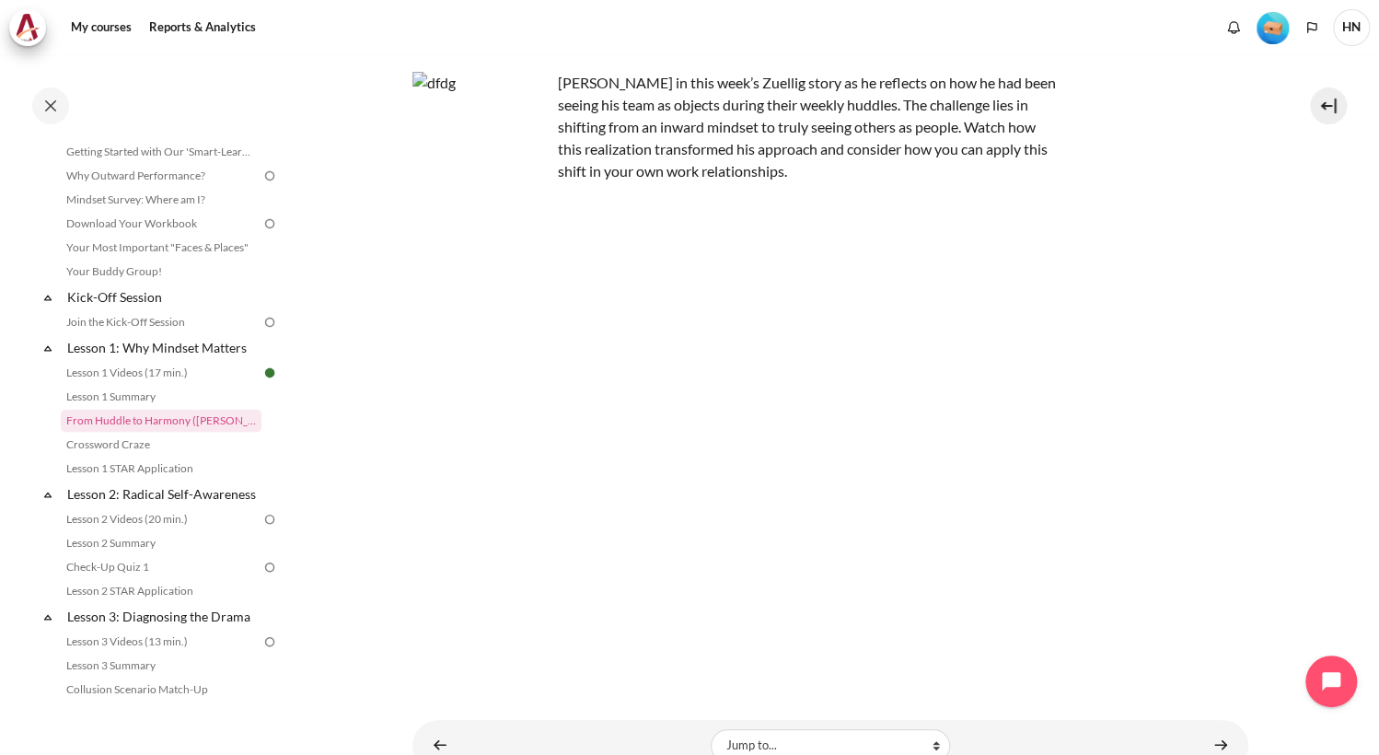
scroll to position [167, 0]
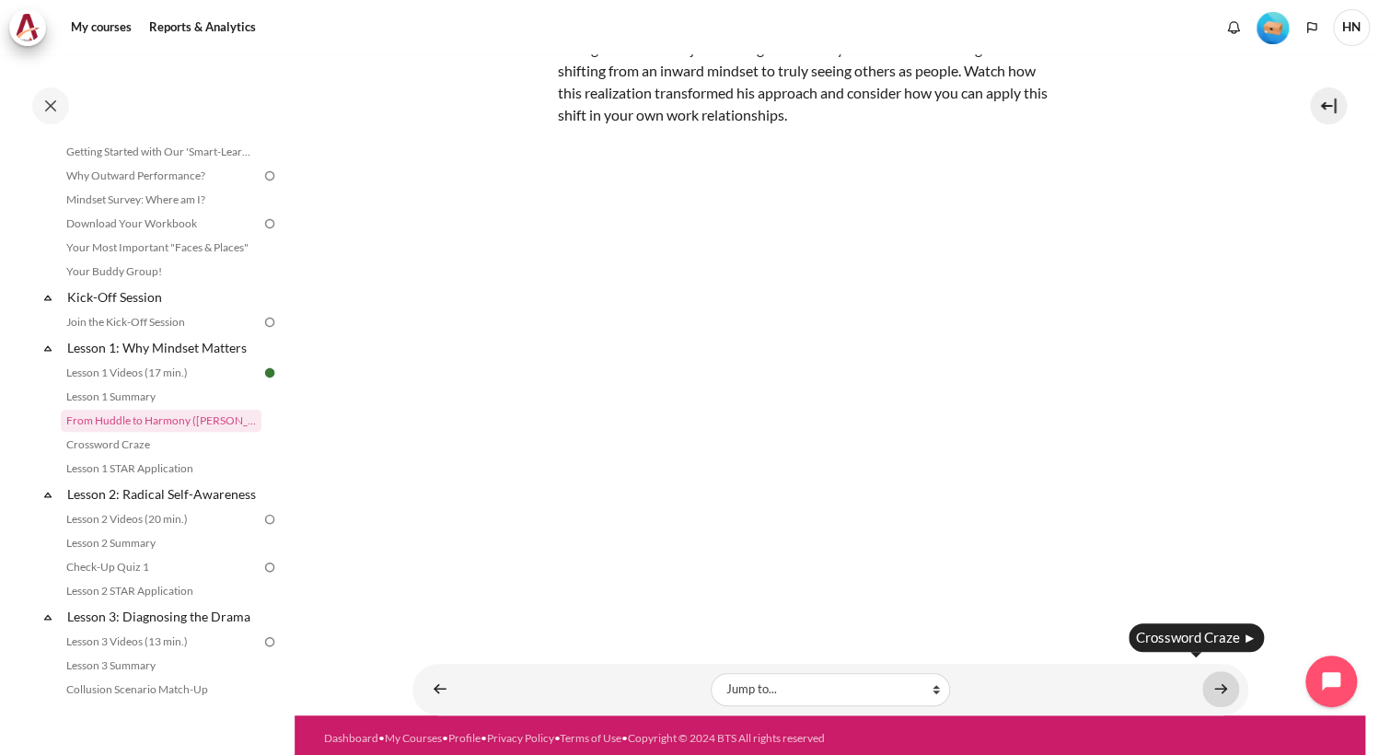
click at [1202, 684] on link "Content" at bounding box center [1220, 689] width 37 height 36
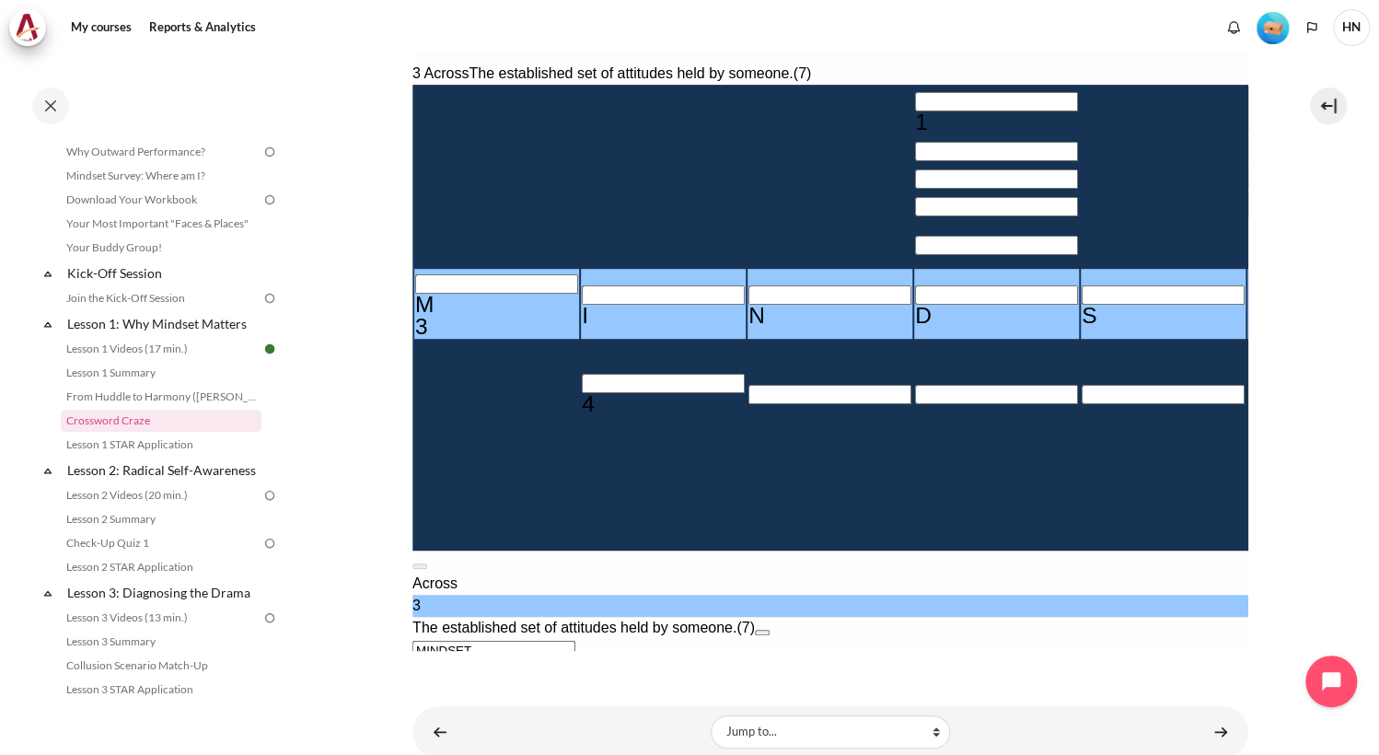
scroll to position [445, 0]
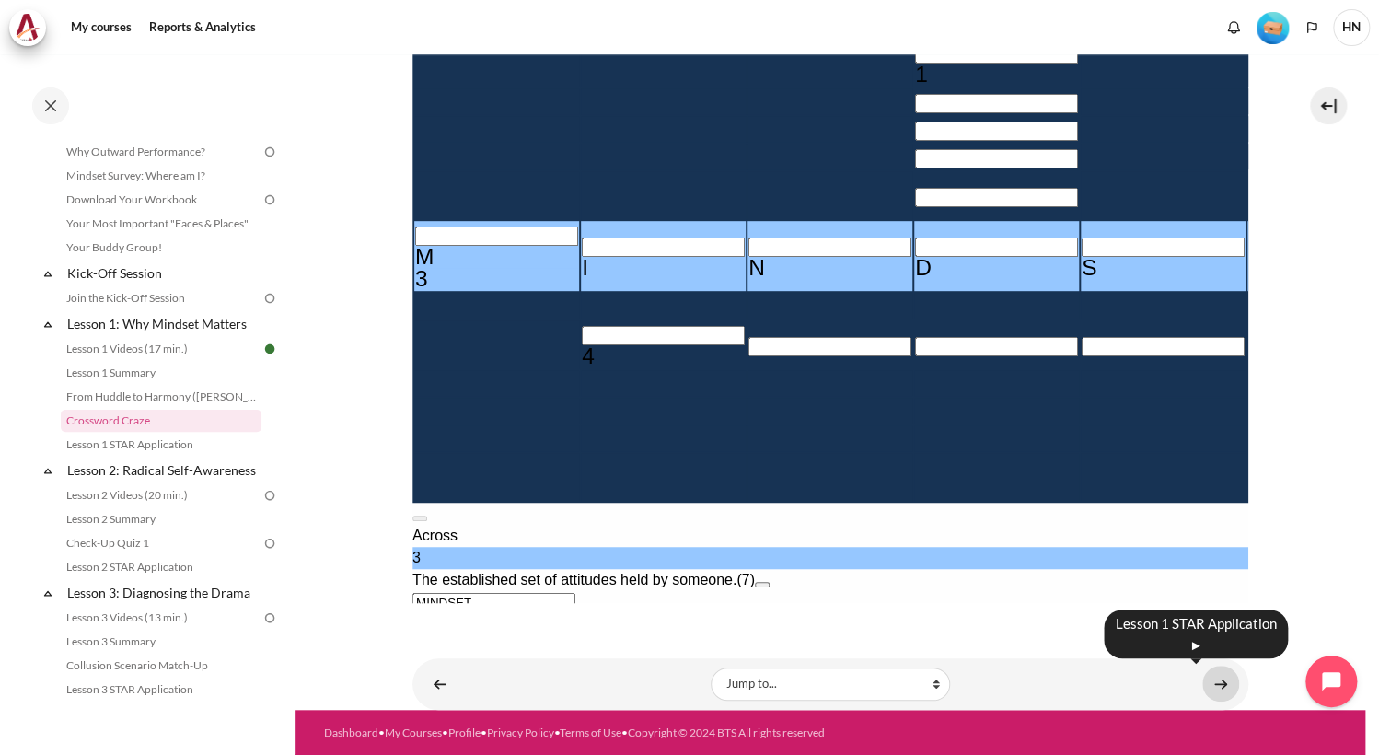
click at [1205, 688] on link "Content" at bounding box center [1220, 683] width 37 height 36
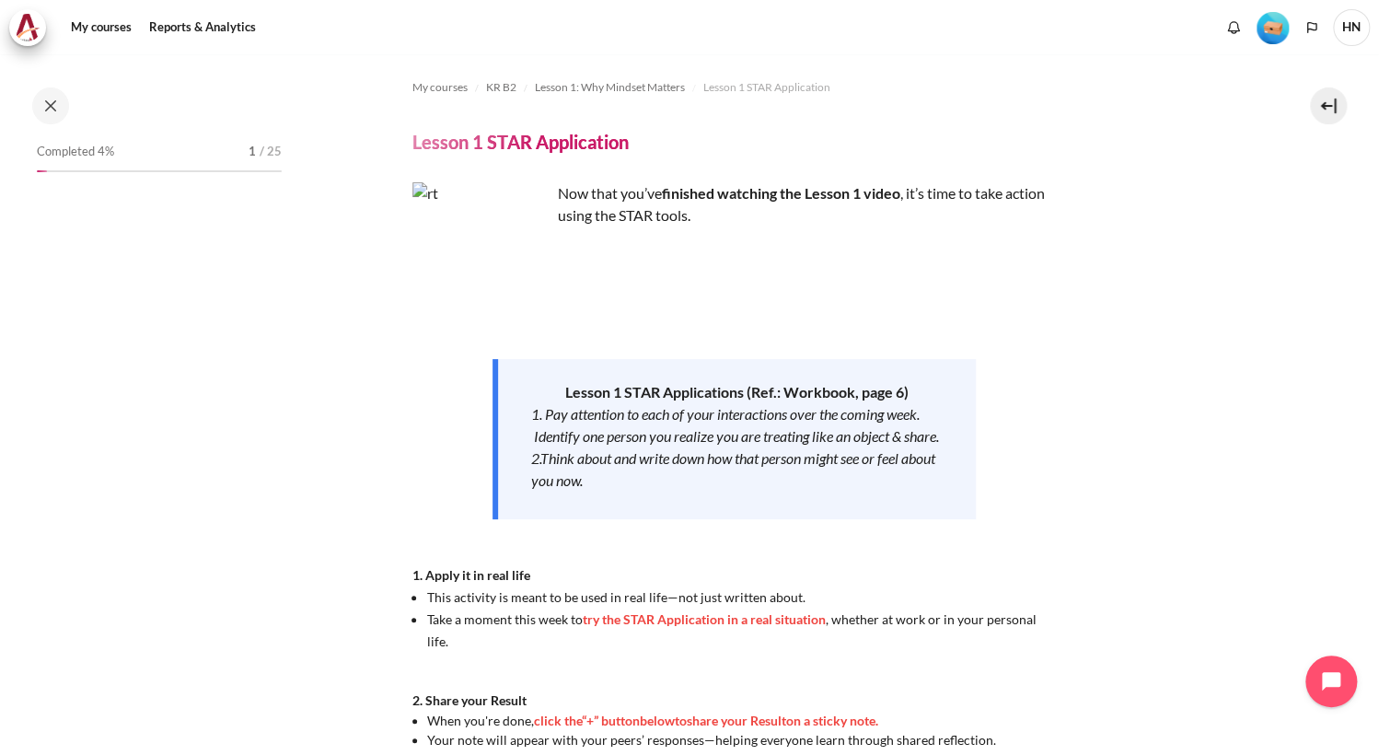
scroll to position [127, 0]
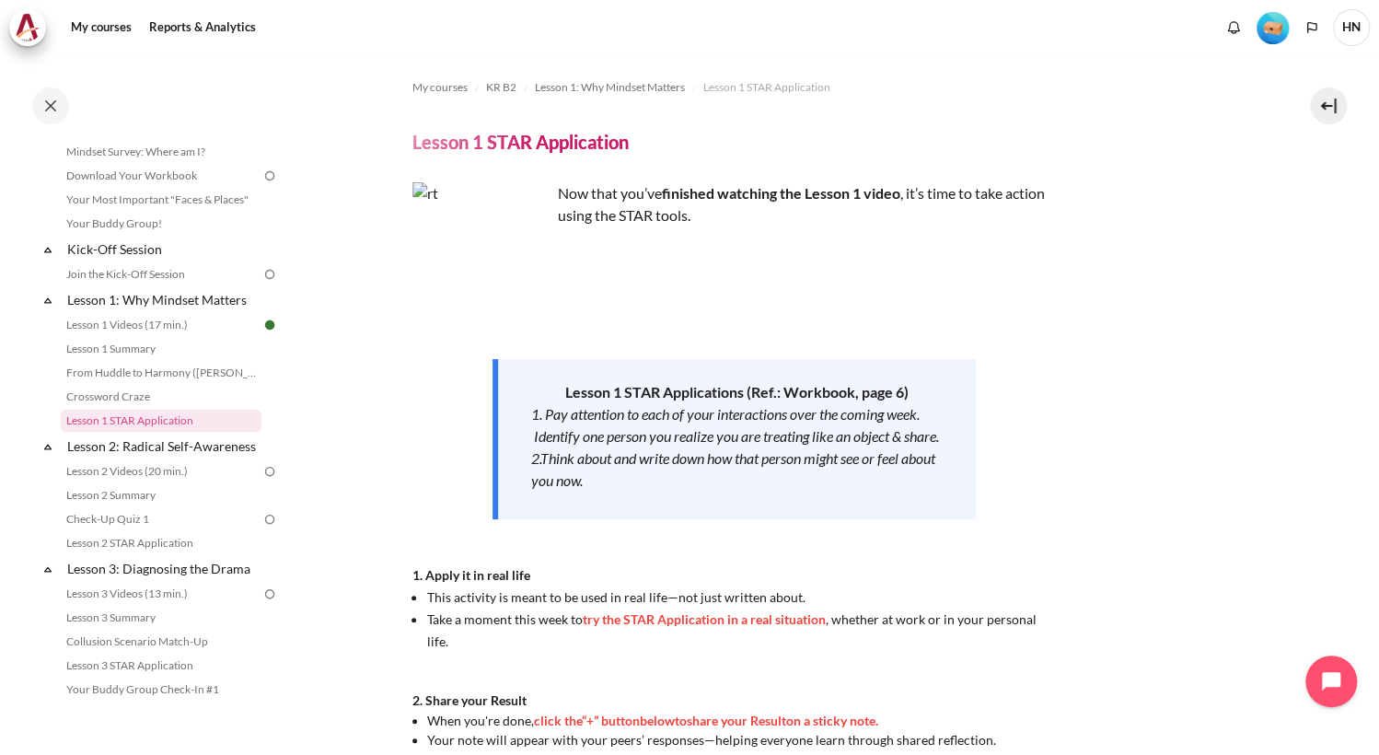
click at [1323, 486] on section "My courses KR B2 Lesson 1: Why Mindset Matters Lesson 1 STAR Application Lesson…" at bounding box center [830, 504] width 1070 height 901
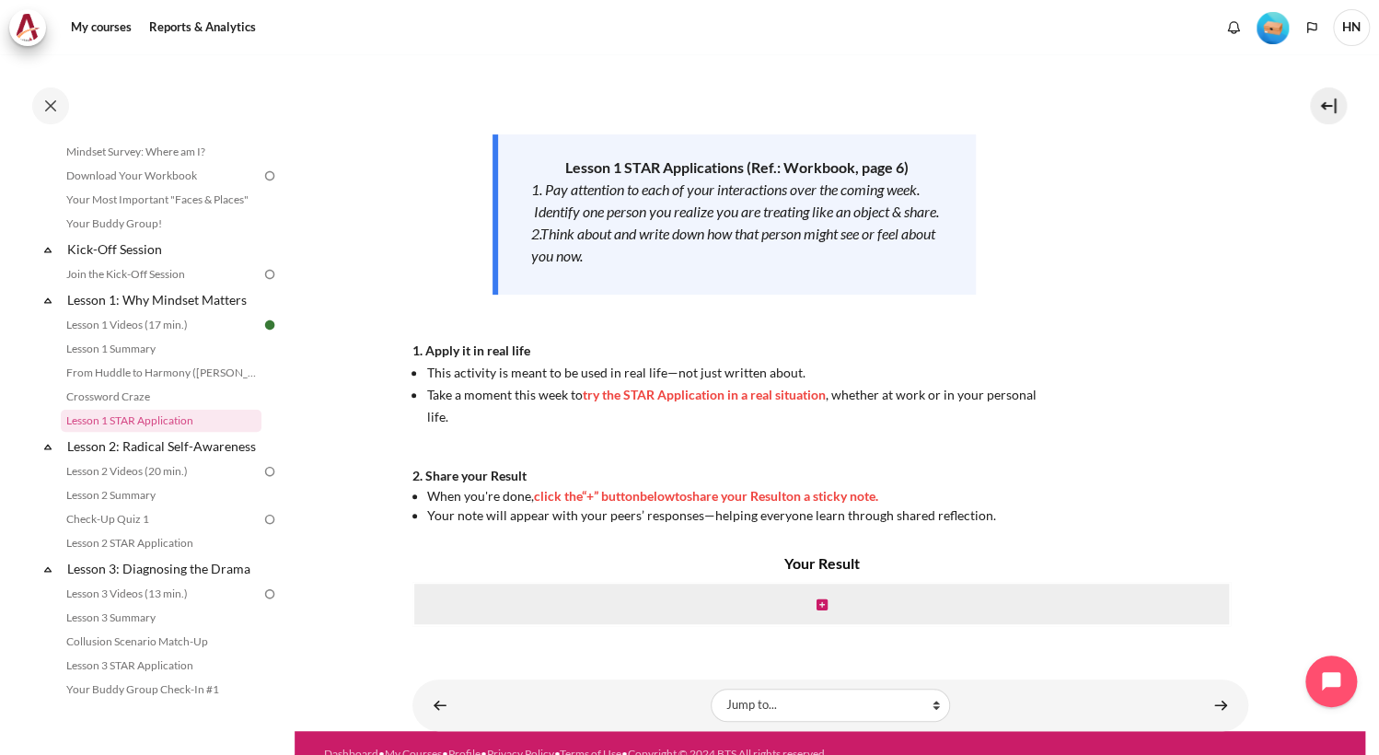
scroll to position [247, 0]
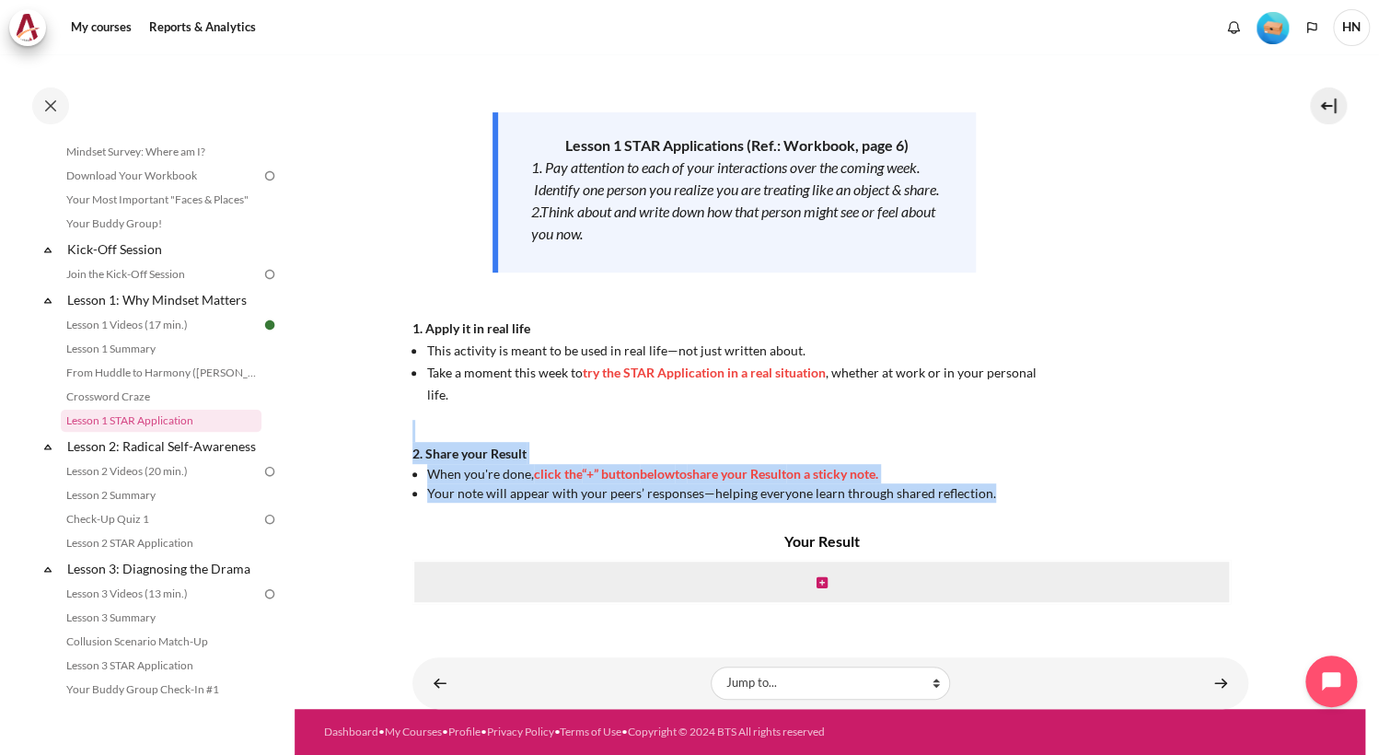
drag, startPoint x: 1323, startPoint y: 486, endPoint x: 1152, endPoint y: 412, distance: 185.5
click at [1152, 412] on section "My courses KR B2 Lesson 1: Why Mindset Matters Lesson 1 STAR Application Lesson…" at bounding box center [830, 258] width 1070 height 901
click at [1152, 412] on div "Now that you’ve finished watching the Lesson 1 video , it’s time to take action…" at bounding box center [830, 219] width 836 height 567
